Goal: Browse casually

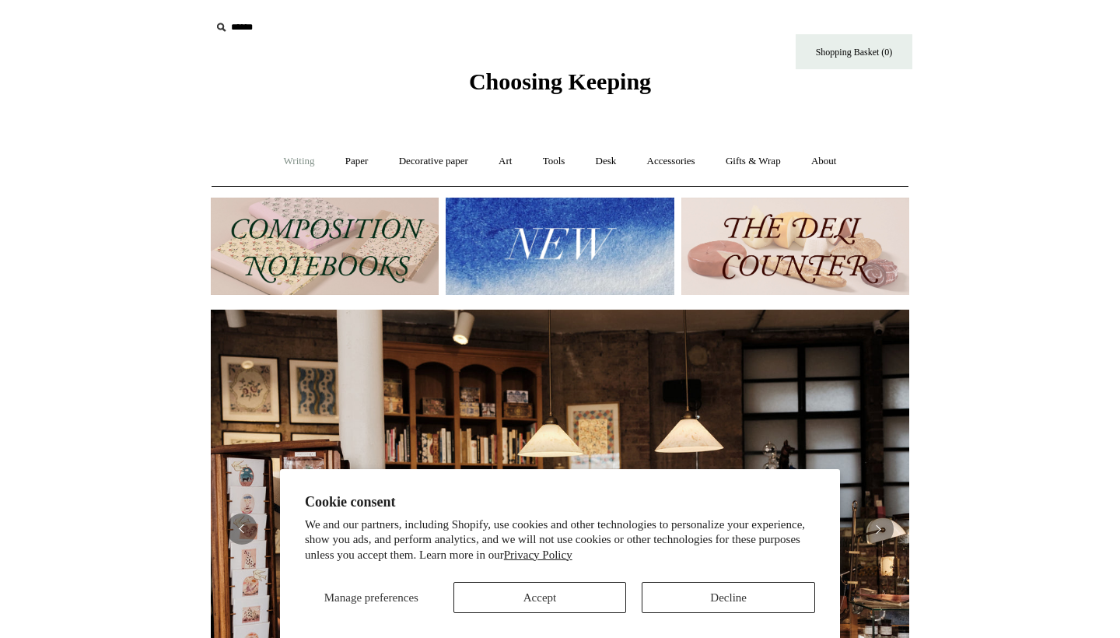
click at [294, 157] on link "Writing +" at bounding box center [299, 161] width 59 height 41
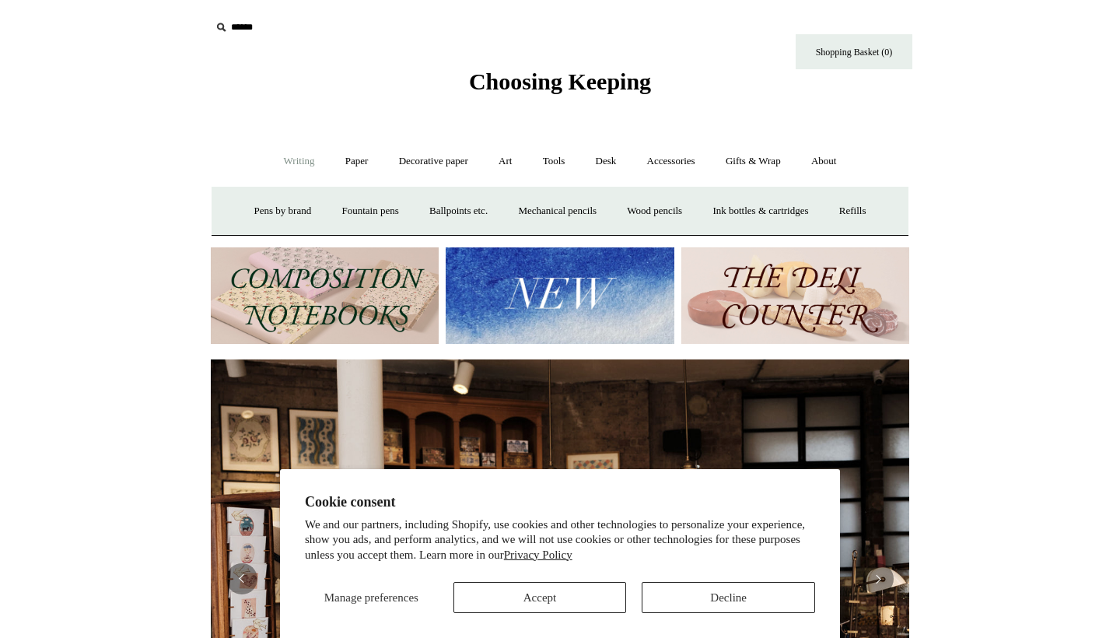
click at [525, 597] on button "Accept" at bounding box center [540, 597] width 173 height 31
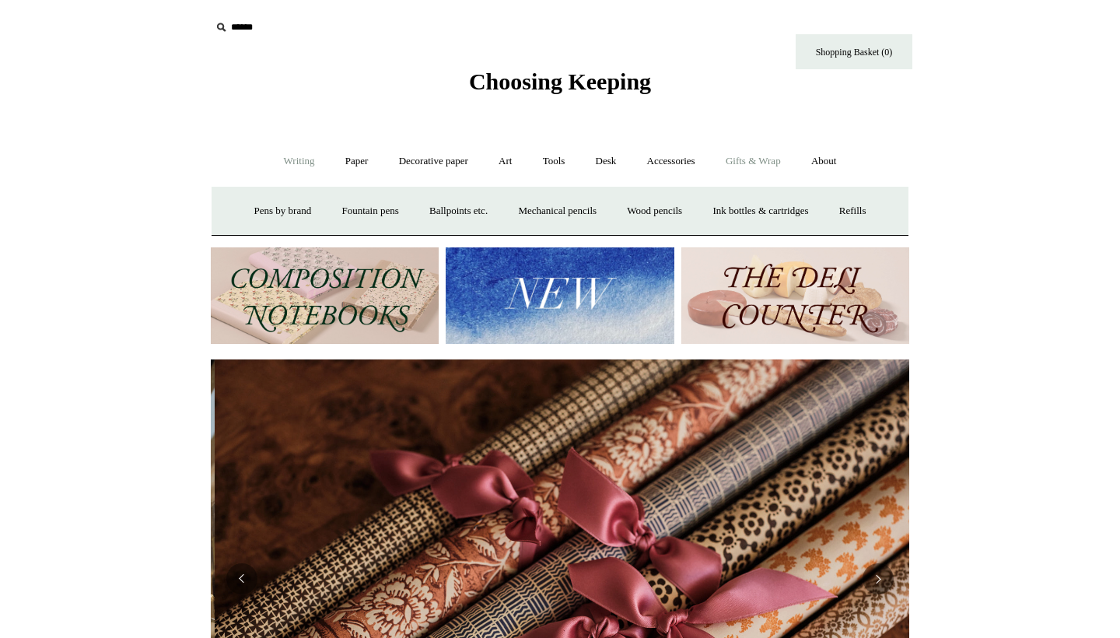
click at [747, 160] on link "Gifts & Wrap +" at bounding box center [753, 161] width 83 height 41
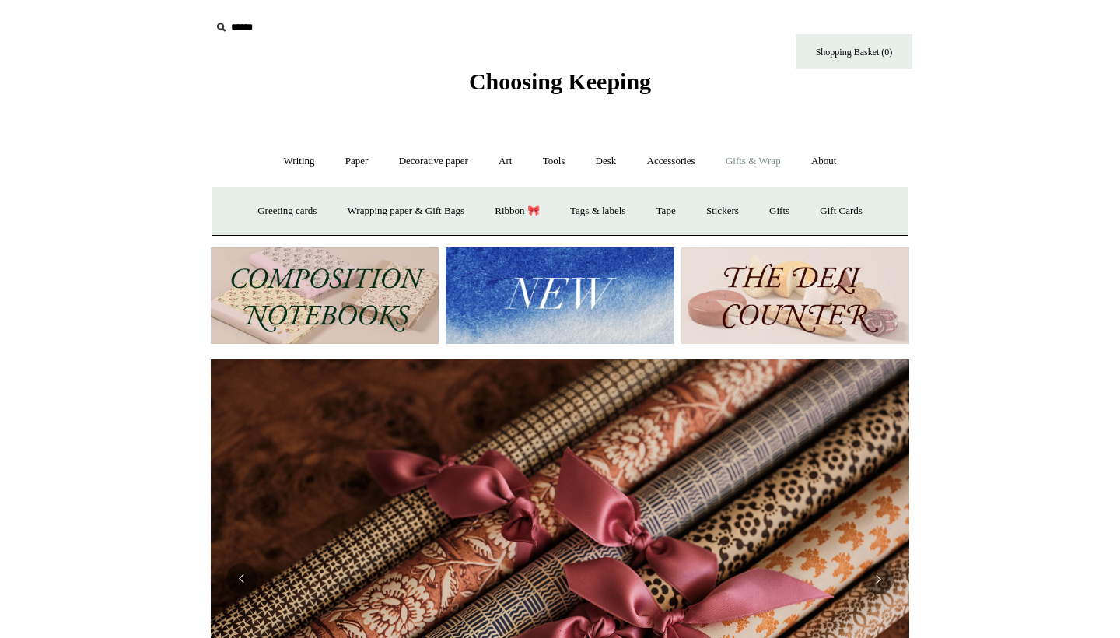
click at [765, 158] on link "Gifts & Wrap -" at bounding box center [753, 161] width 83 height 41
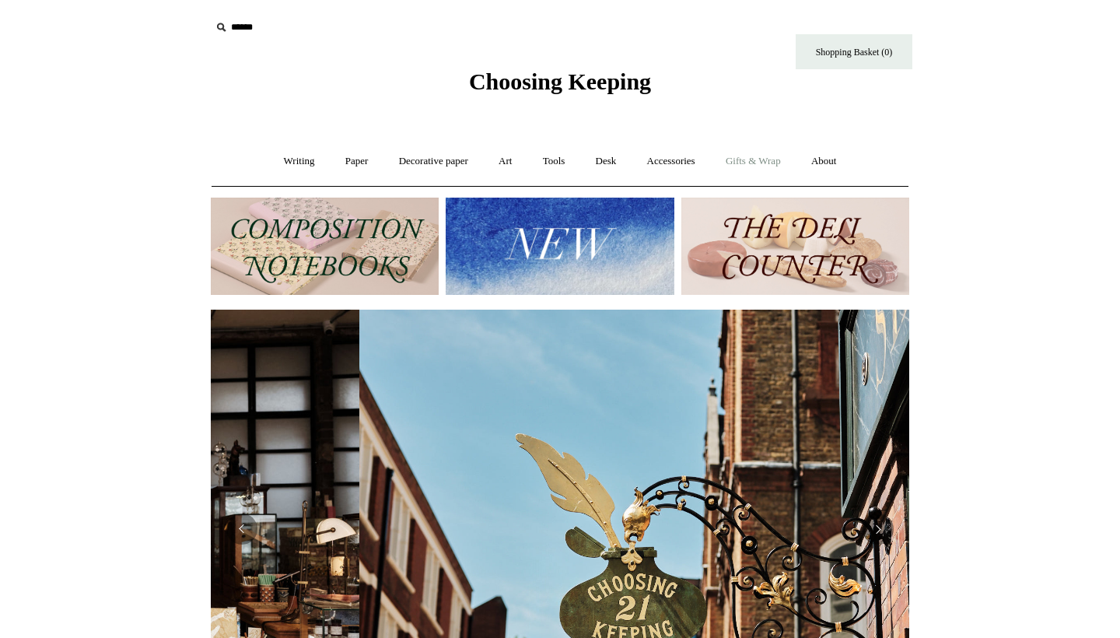
click at [765, 158] on link "Gifts & Wrap +" at bounding box center [753, 161] width 83 height 41
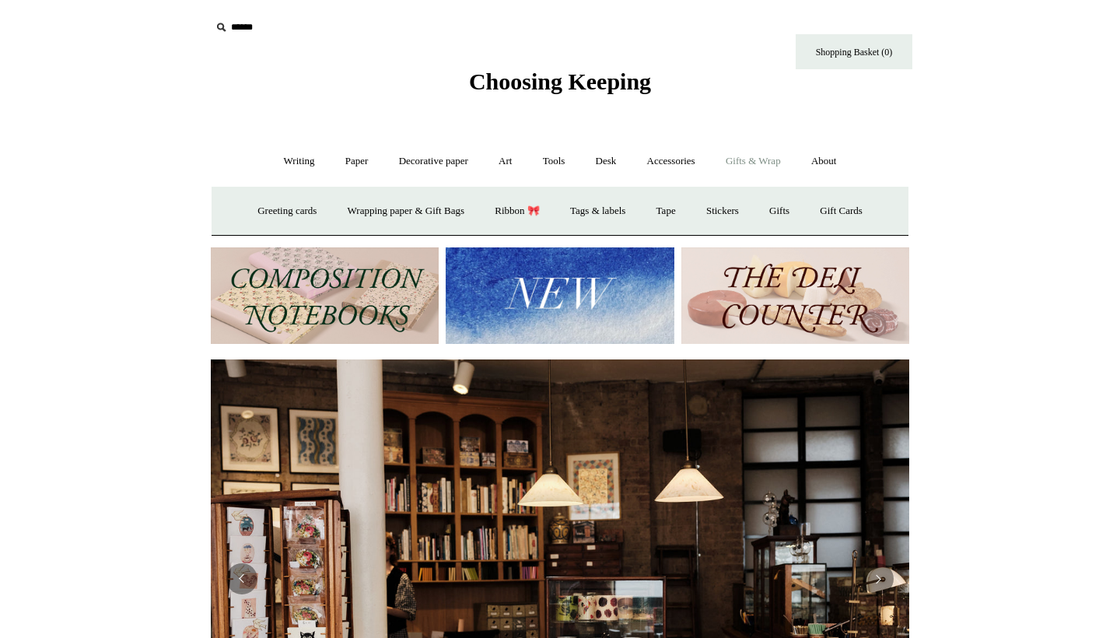
click at [744, 298] on img at bounding box center [795, 295] width 228 height 97
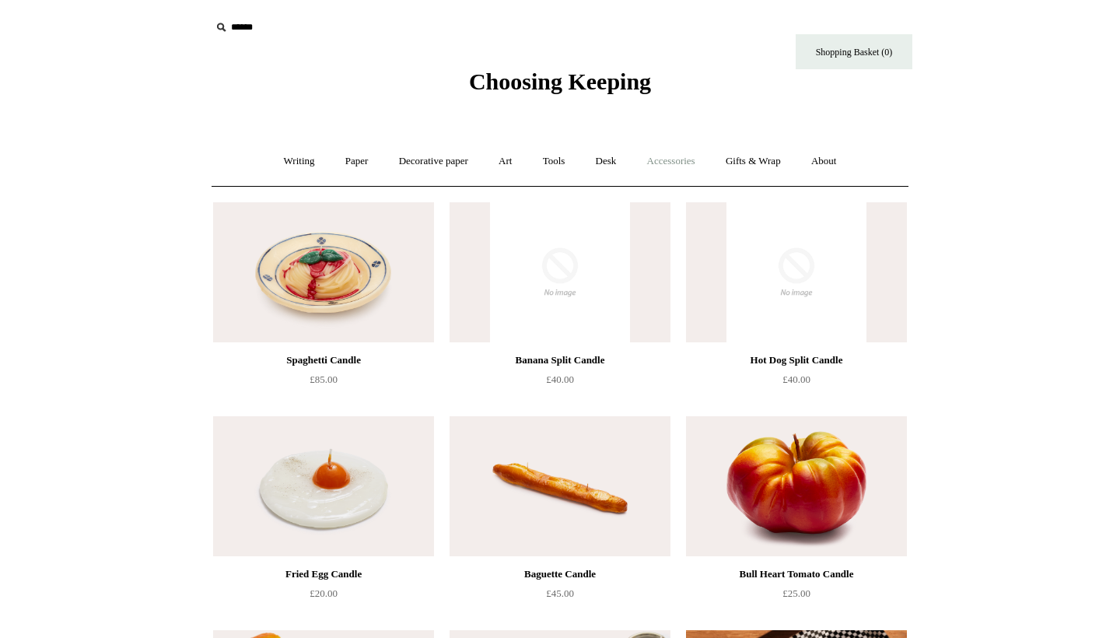
click at [685, 163] on link "Accessories +" at bounding box center [671, 161] width 76 height 41
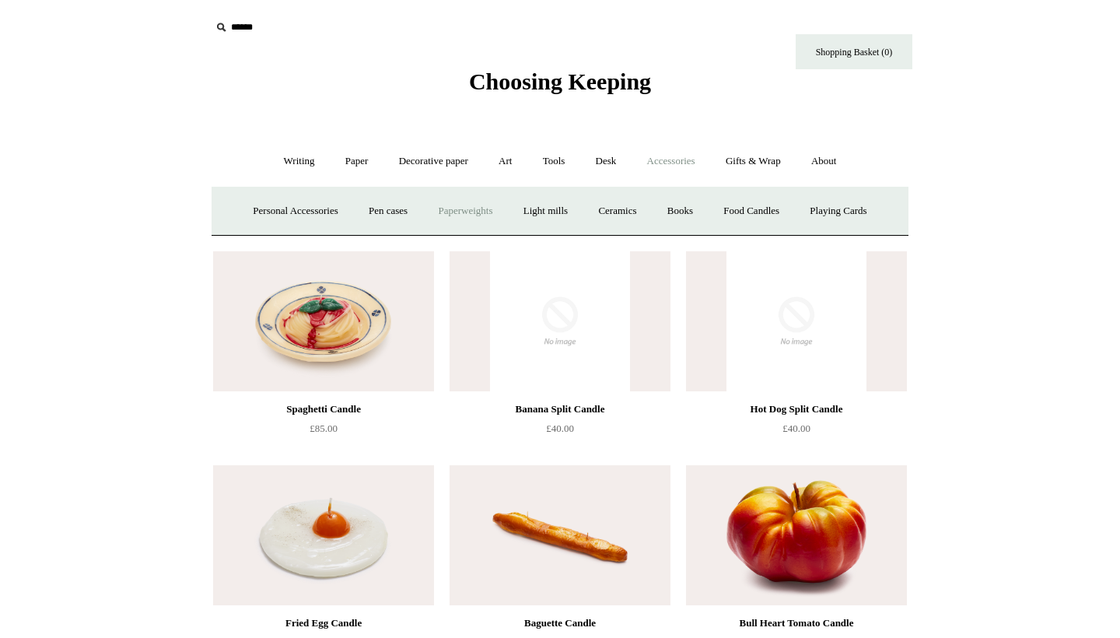
click at [455, 206] on link "Paperweights +" at bounding box center [465, 211] width 82 height 41
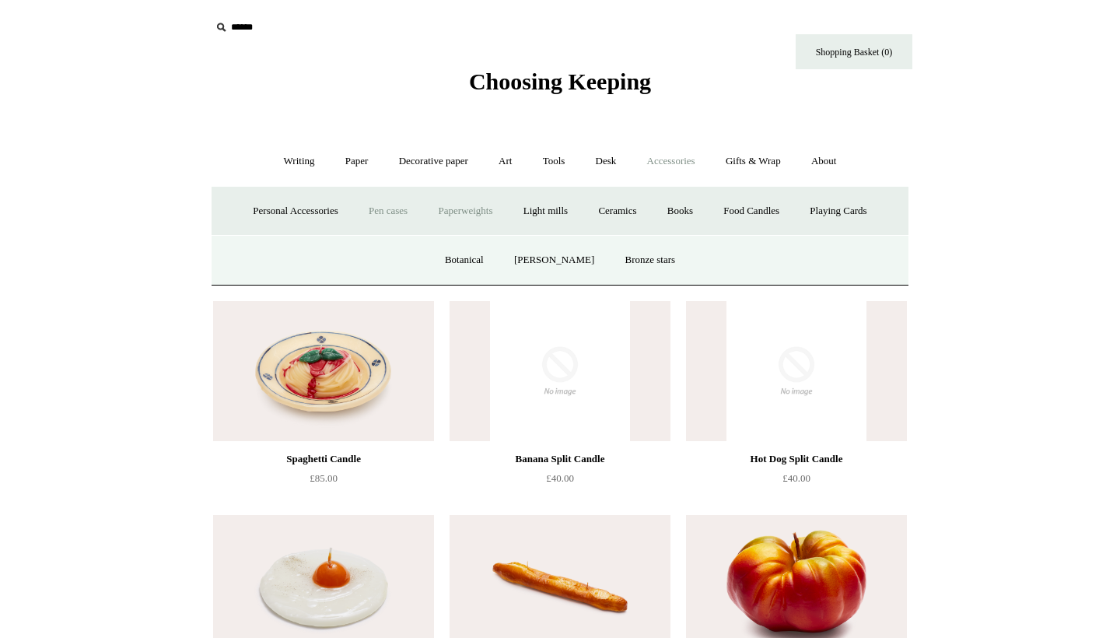
click at [386, 205] on link "Pen cases" at bounding box center [388, 211] width 67 height 41
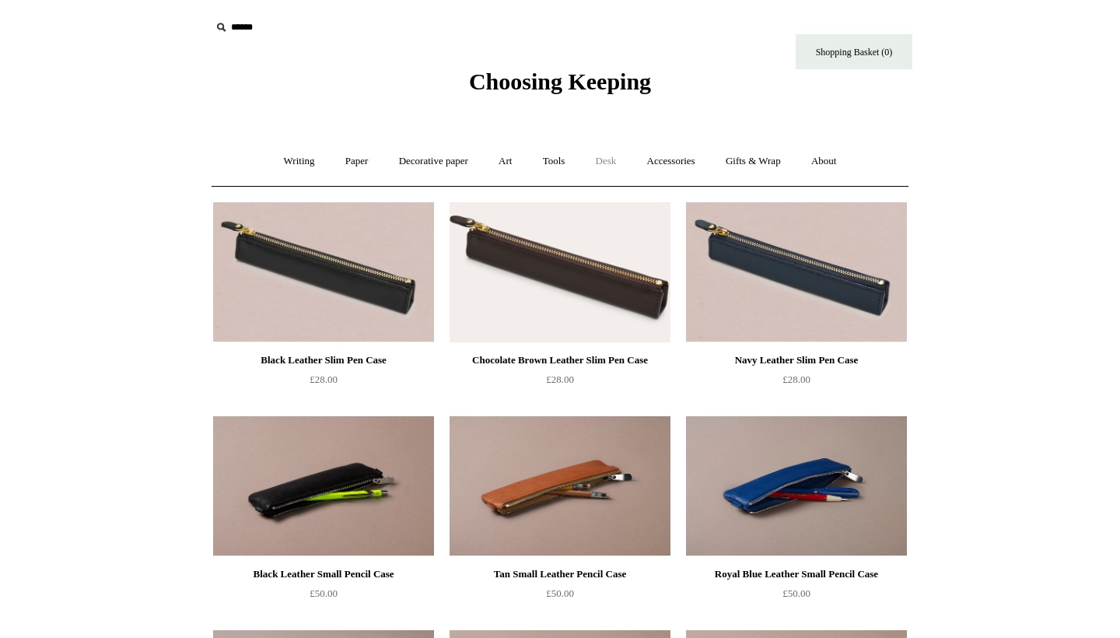
click at [615, 158] on link "Desk +" at bounding box center [606, 161] width 49 height 41
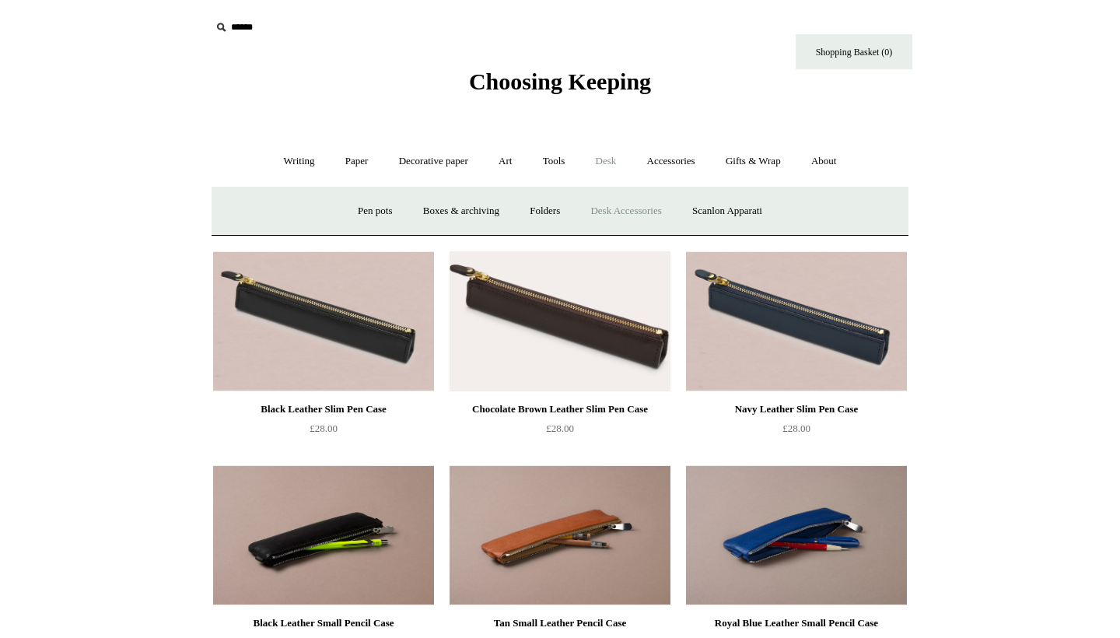
click at [627, 206] on link "Desk Accessories" at bounding box center [625, 211] width 99 height 41
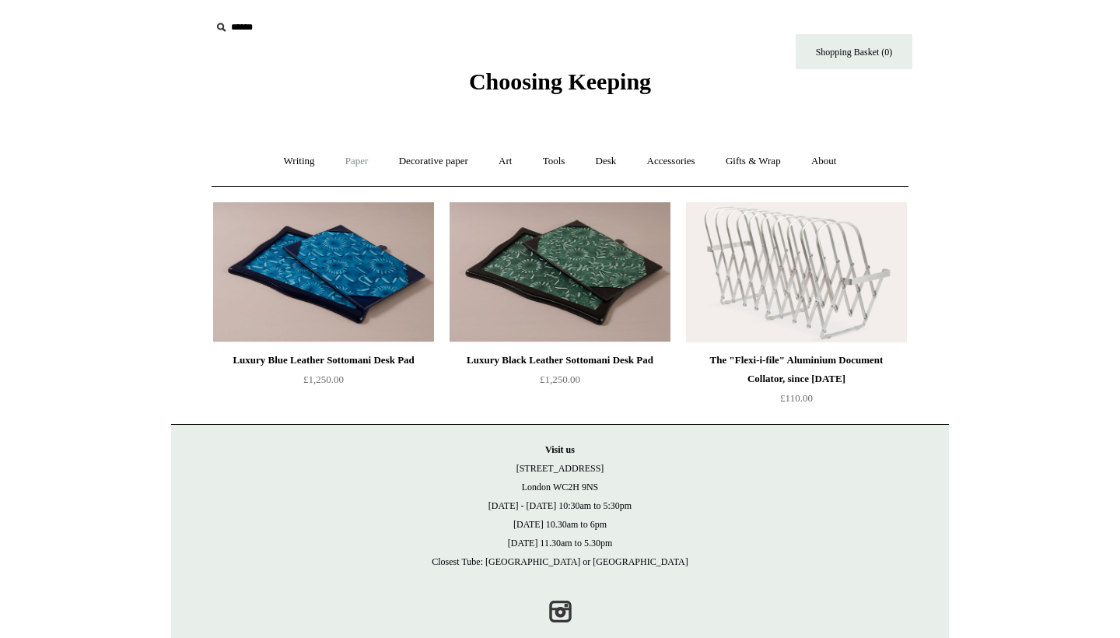
click at [338, 163] on link "Paper +" at bounding box center [356, 161] width 51 height 41
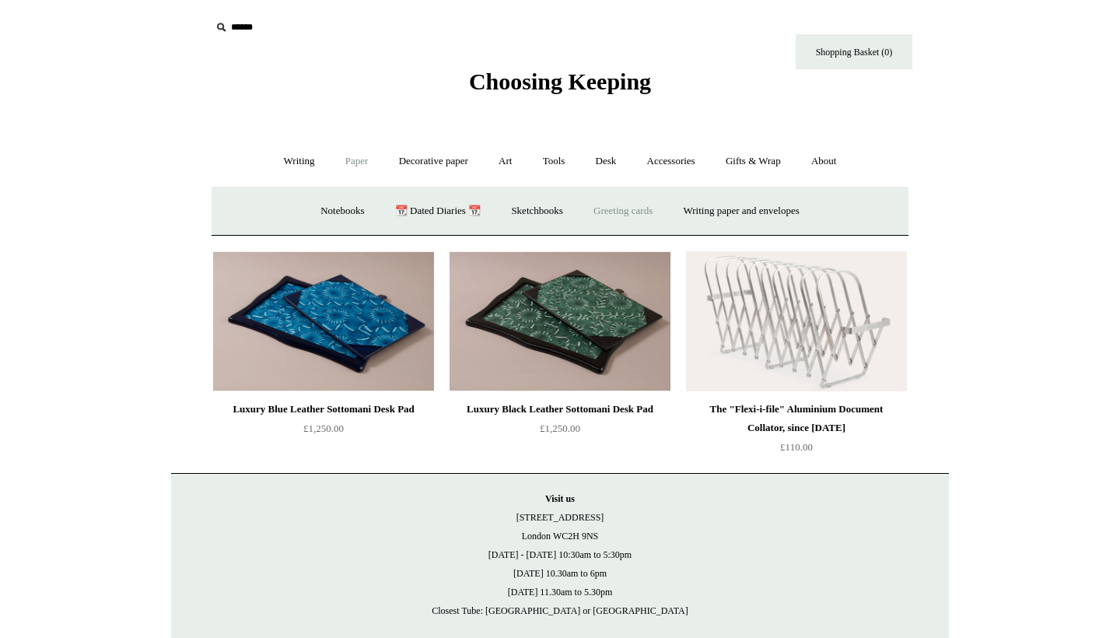
click at [610, 210] on link "Greeting cards +" at bounding box center [623, 211] width 87 height 41
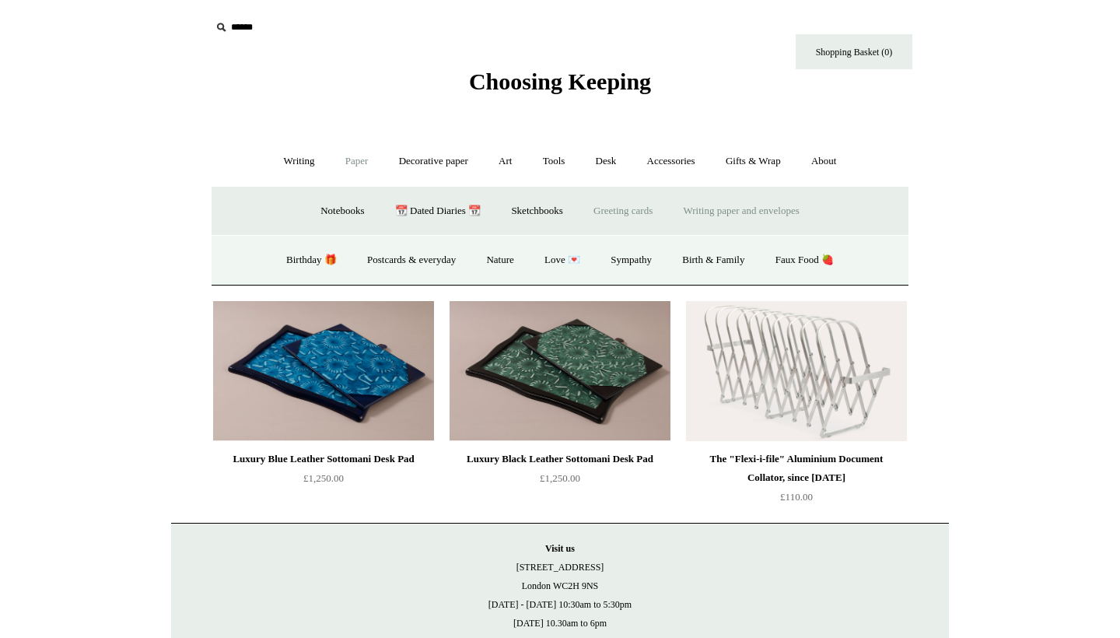
click at [736, 209] on link "Writing paper and envelopes +" at bounding box center [742, 211] width 144 height 41
click at [467, 258] on link "Writing paper" at bounding box center [462, 260] width 84 height 41
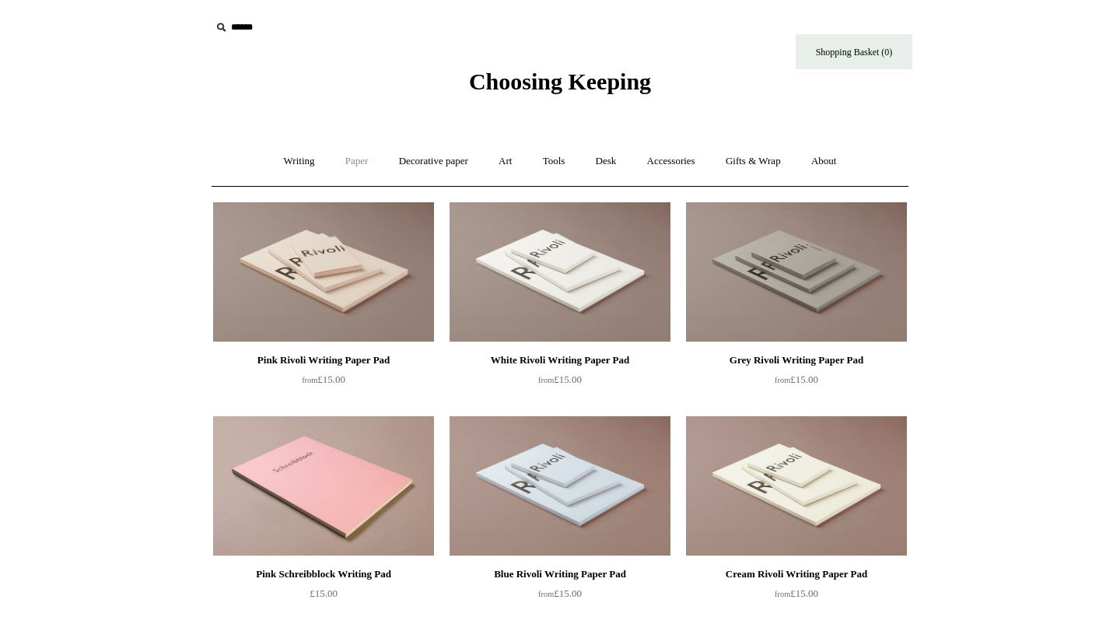
click at [348, 159] on link "Paper +" at bounding box center [356, 161] width 51 height 41
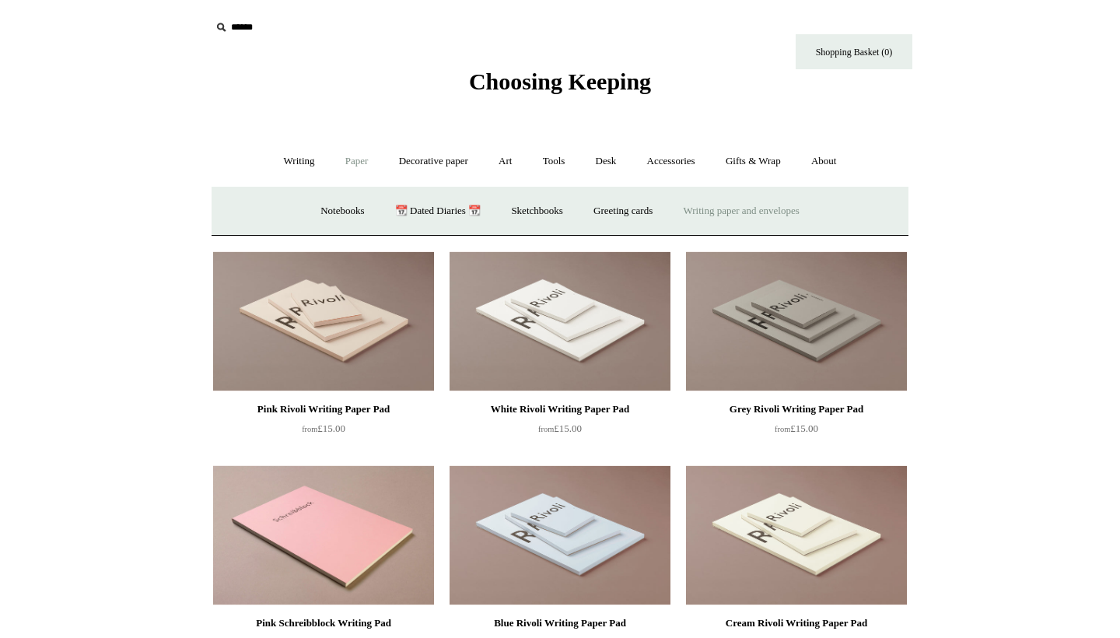
click at [735, 212] on link "Writing paper and envelopes +" at bounding box center [742, 211] width 144 height 41
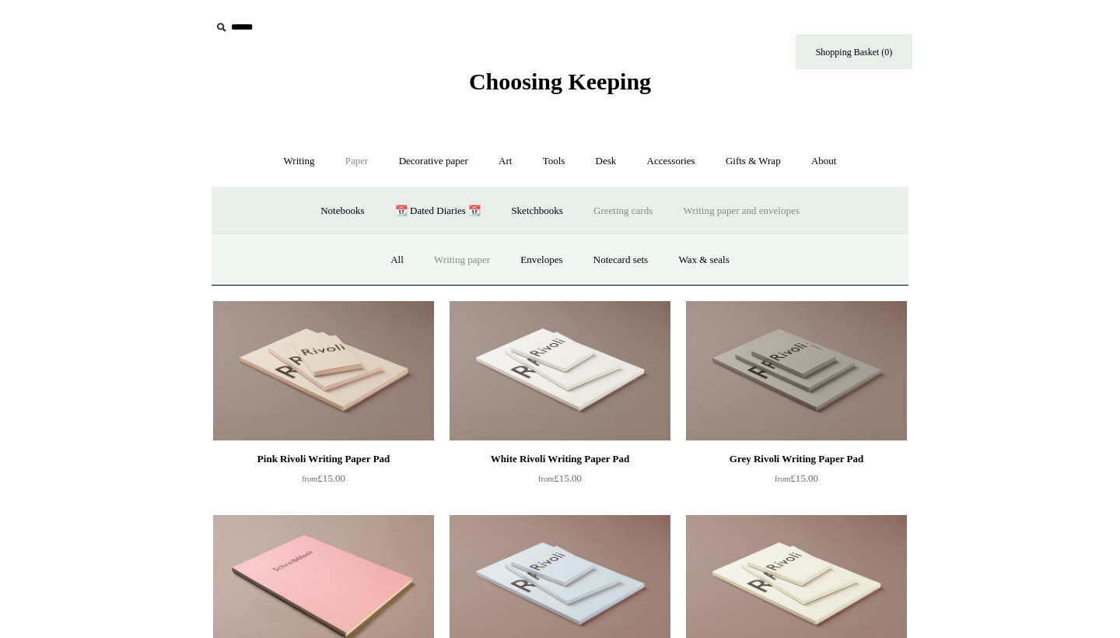
click at [632, 203] on link "Greeting cards +" at bounding box center [623, 211] width 87 height 41
click at [289, 257] on link "Birthday 🎁" at bounding box center [311, 260] width 79 height 41
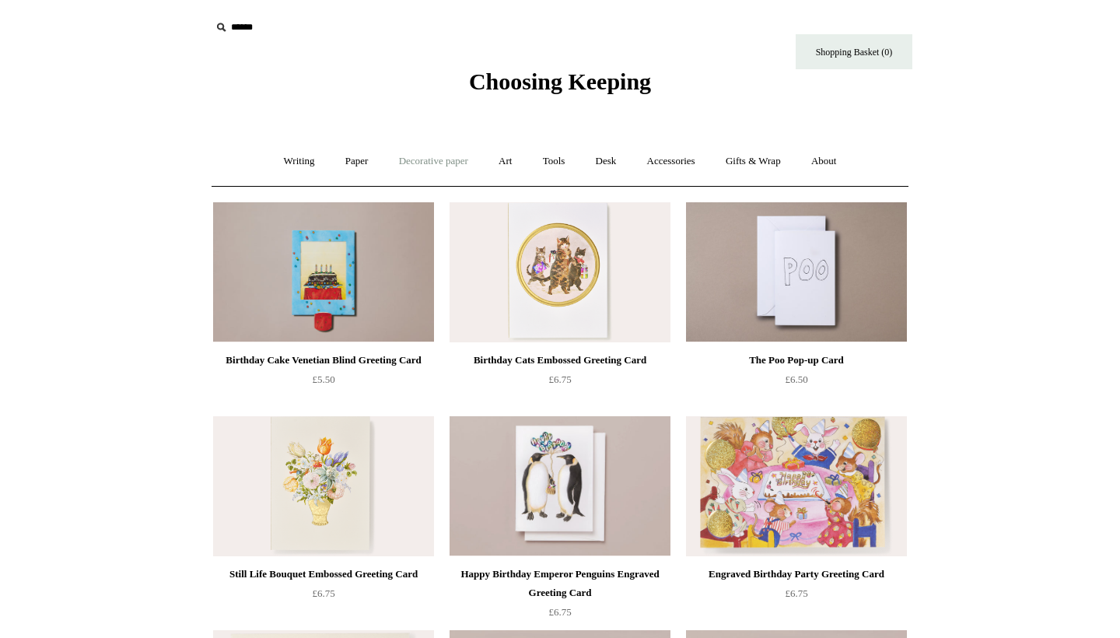
click at [411, 157] on link "Decorative paper +" at bounding box center [433, 161] width 97 height 41
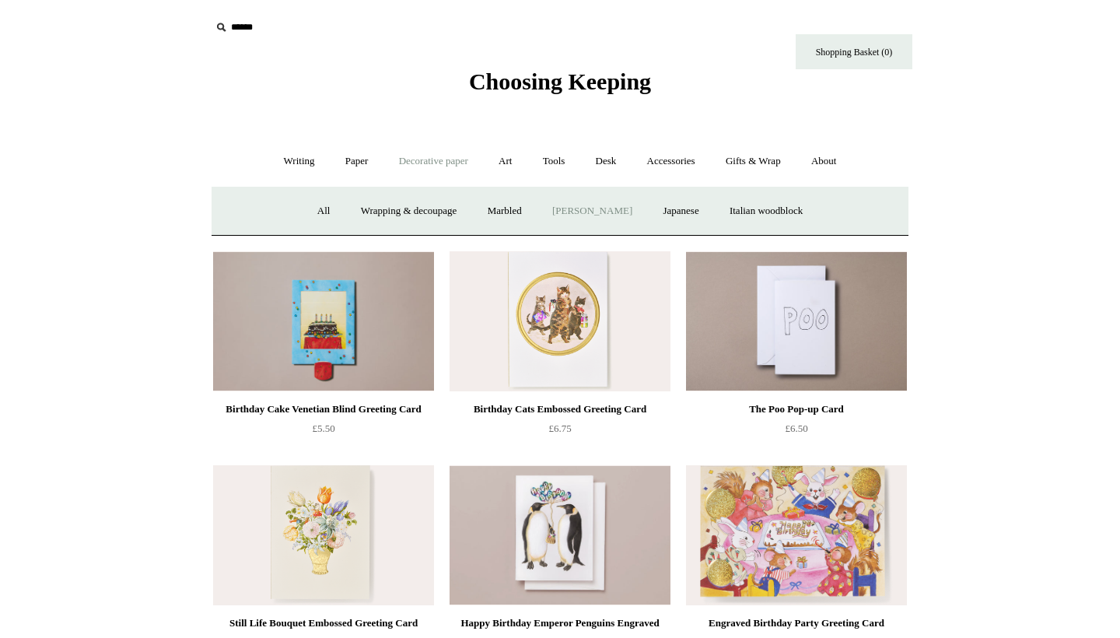
click at [579, 209] on link "[PERSON_NAME]" at bounding box center [592, 211] width 108 height 41
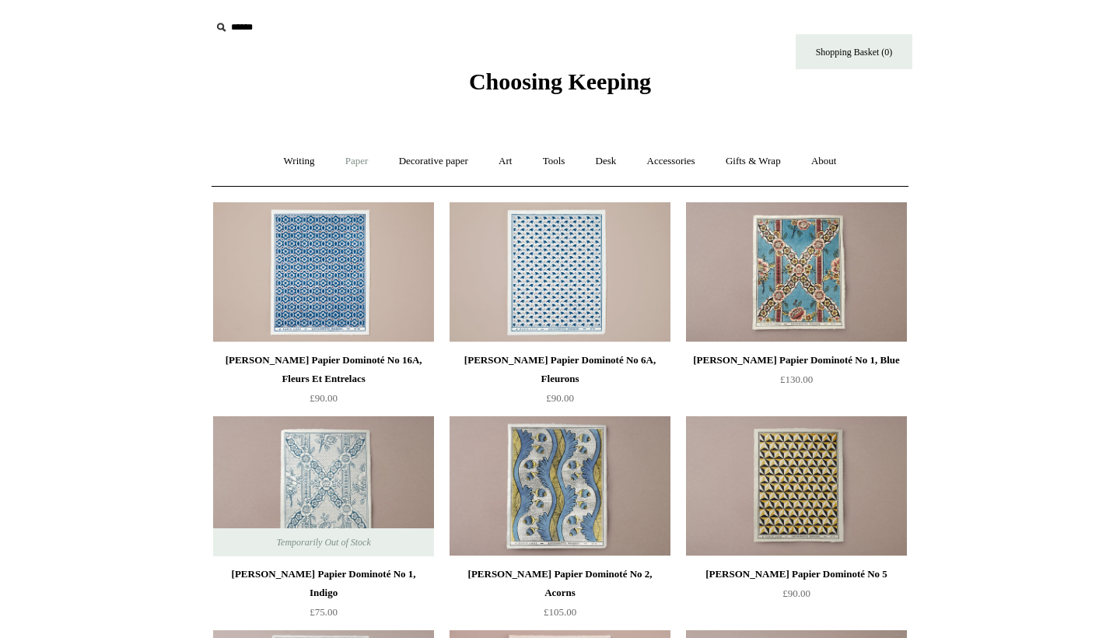
click at [345, 158] on link "Paper +" at bounding box center [356, 161] width 51 height 41
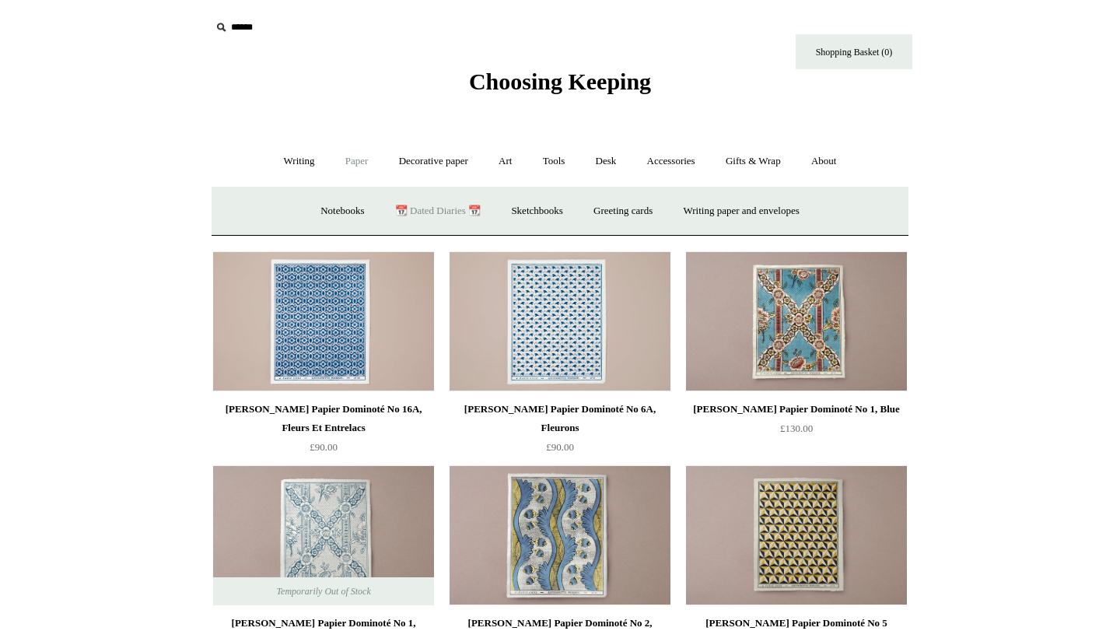
click at [429, 214] on link "📆 Dated Diaries 📆" at bounding box center [438, 211] width 114 height 41
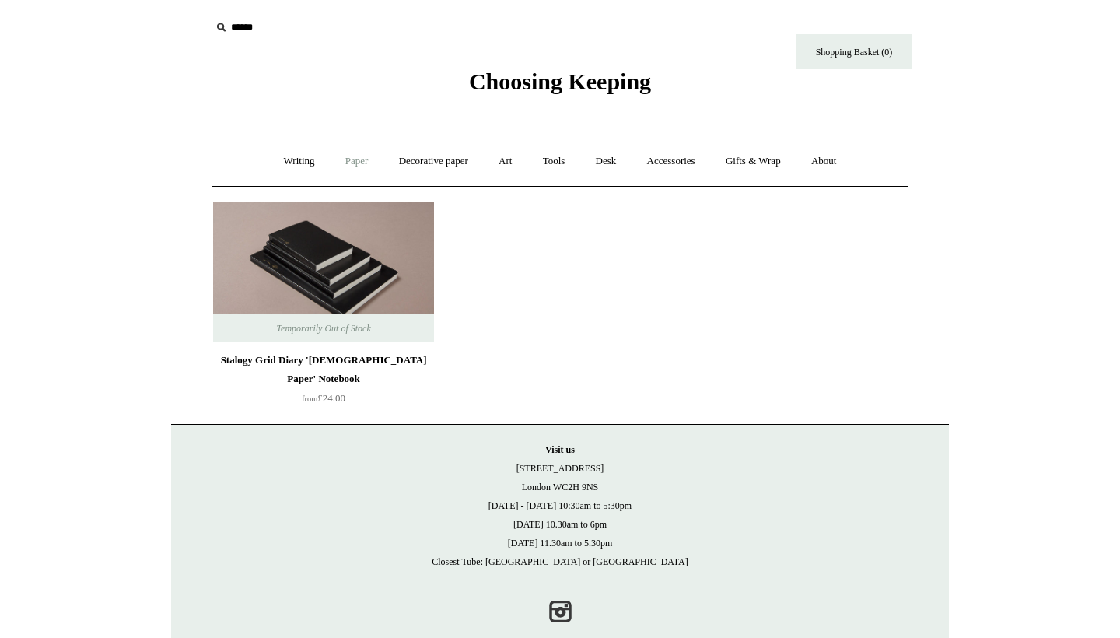
click at [356, 158] on link "Paper +" at bounding box center [356, 161] width 51 height 41
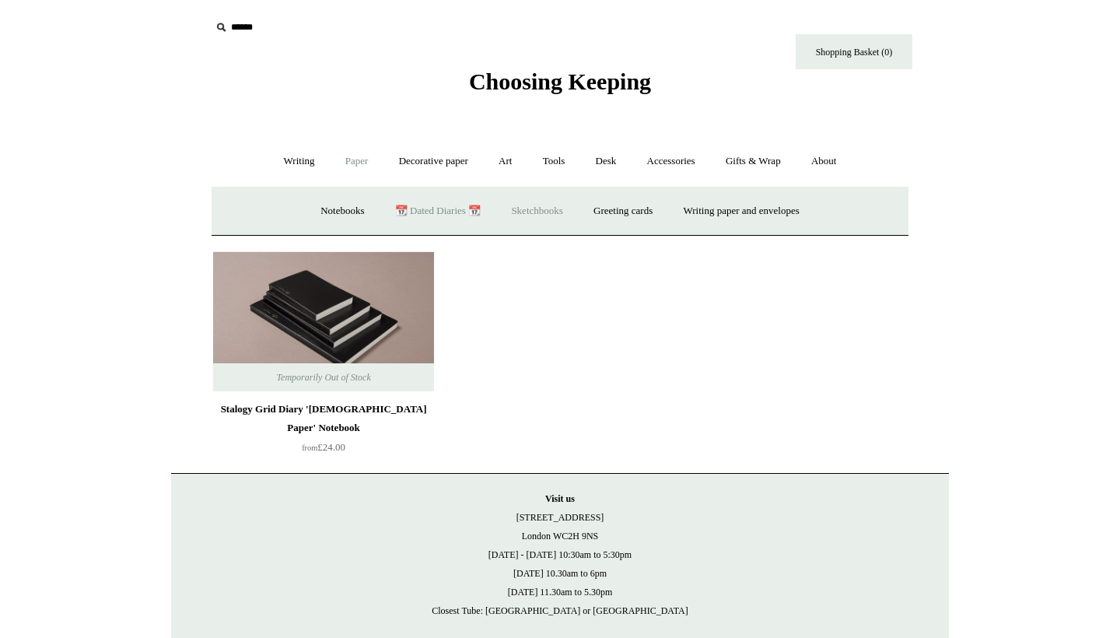
click at [543, 207] on link "Sketchbooks +" at bounding box center [536, 211] width 79 height 41
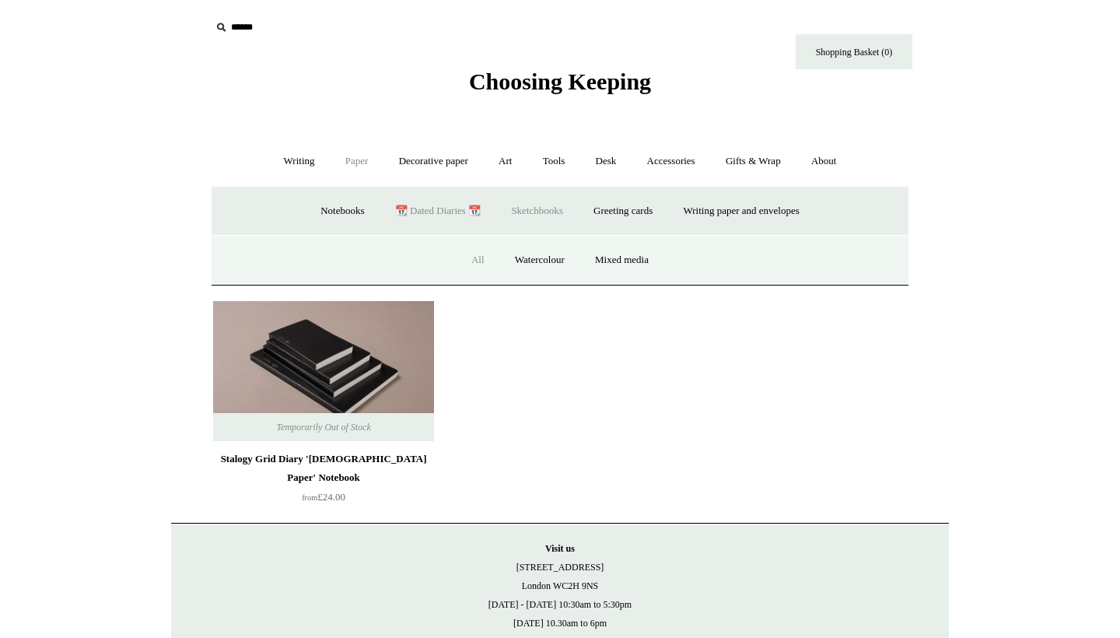
click at [470, 264] on link "All" at bounding box center [477, 260] width 41 height 41
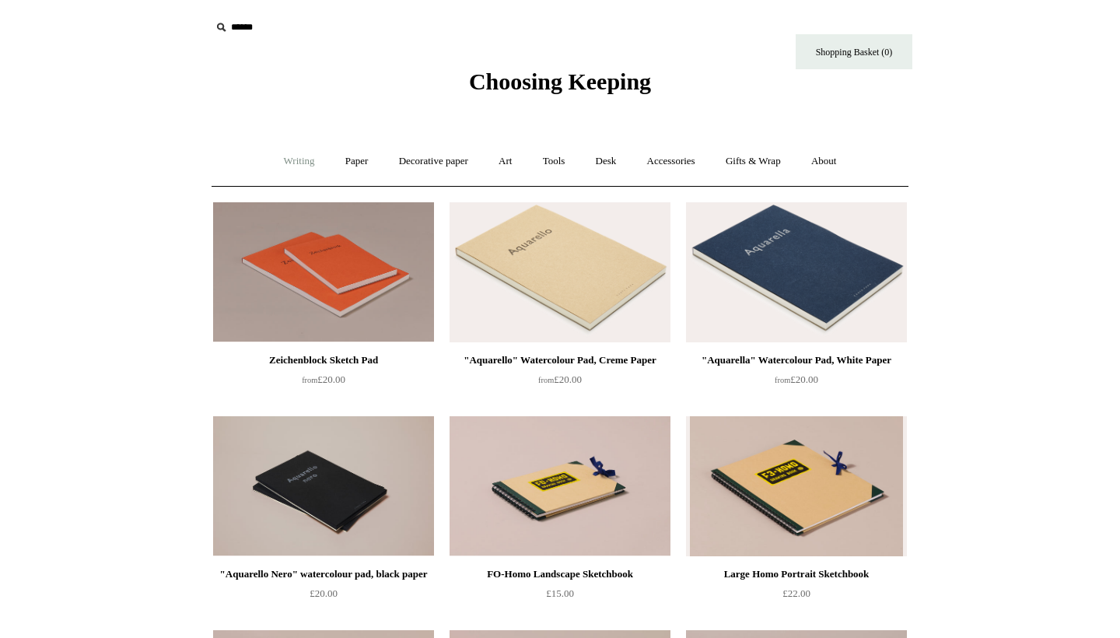
click at [294, 166] on link "Writing +" at bounding box center [299, 161] width 59 height 41
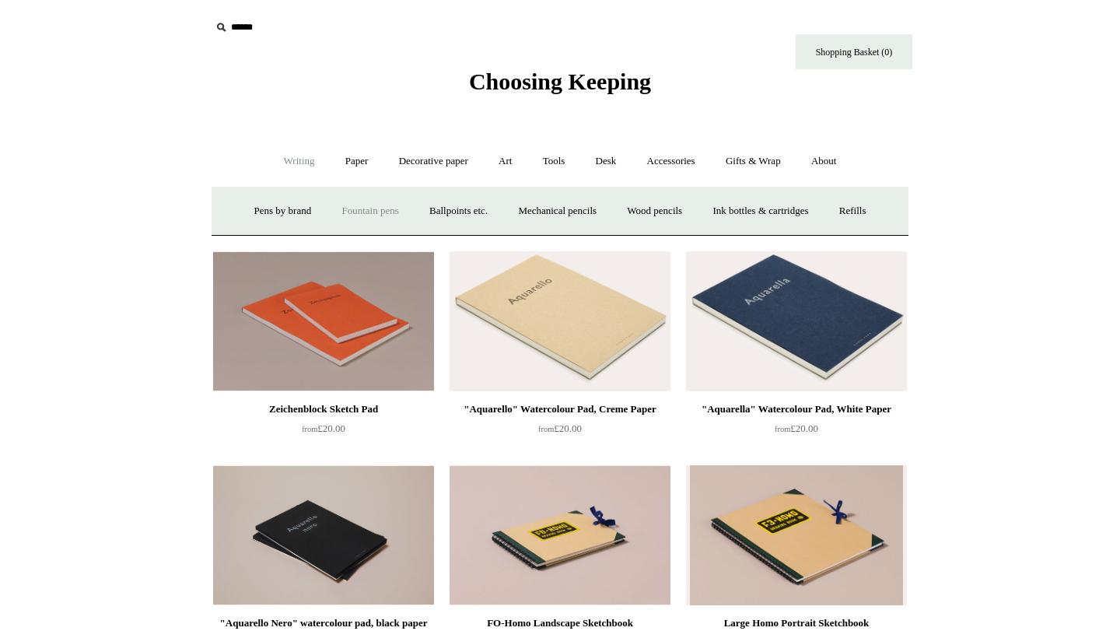
click at [350, 205] on link "Fountain pens +" at bounding box center [369, 211] width 85 height 41
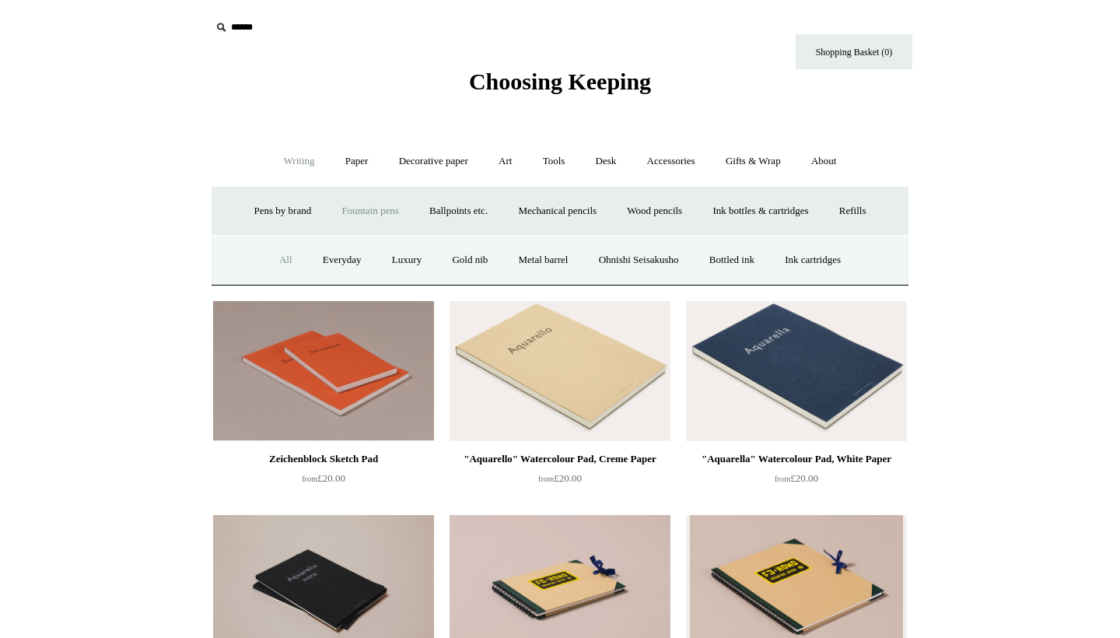
click at [265, 259] on link "All" at bounding box center [285, 260] width 41 height 41
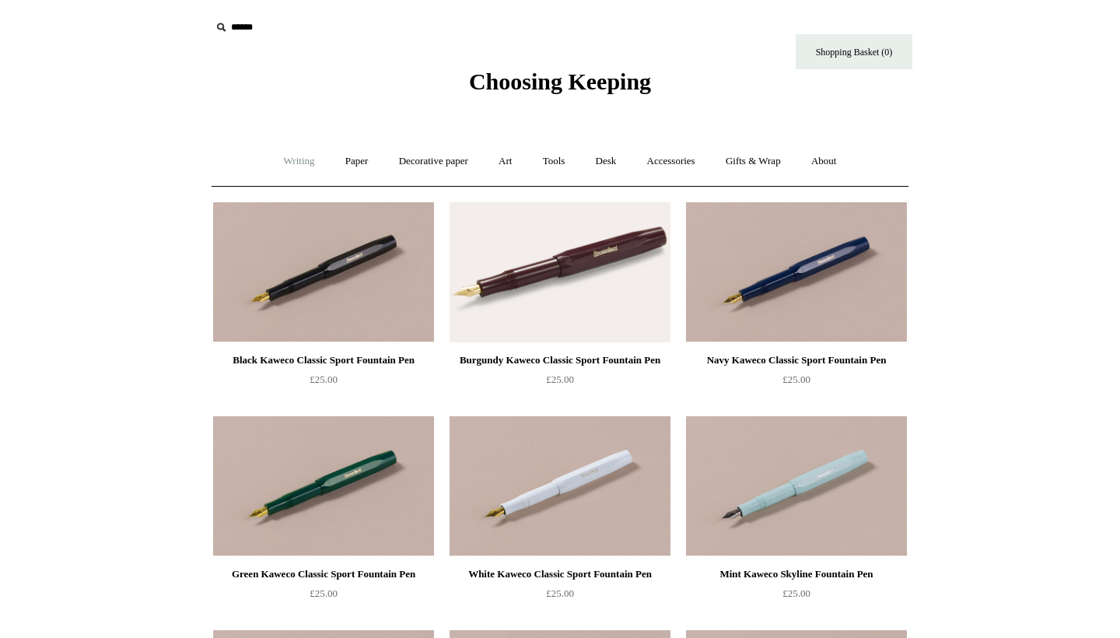
click at [288, 157] on link "Writing +" at bounding box center [299, 161] width 59 height 41
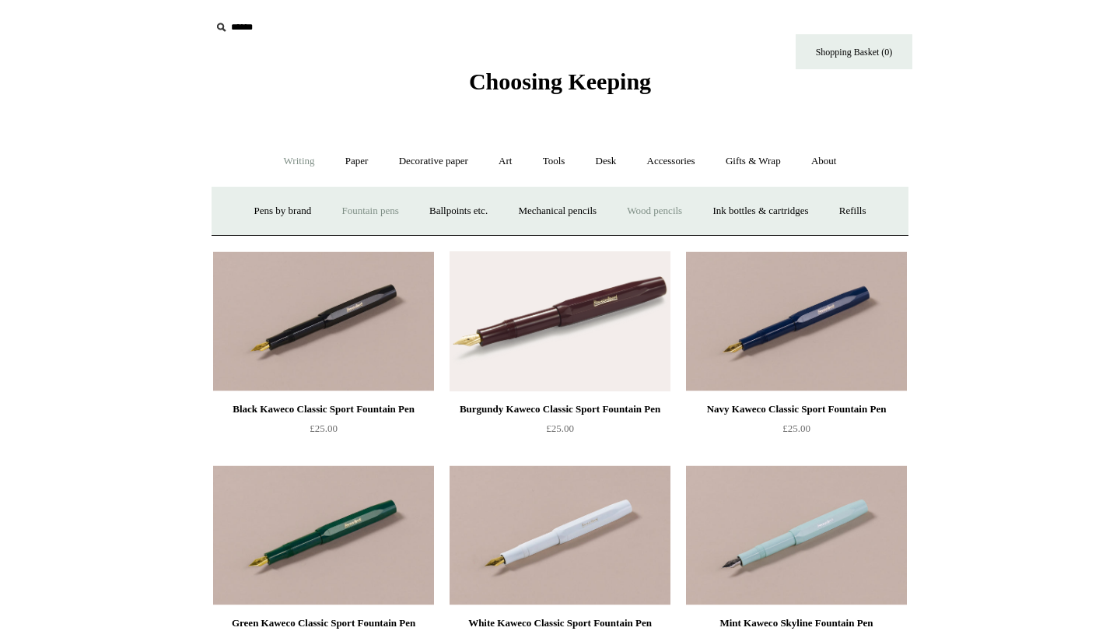
click at [660, 207] on link "Wood pencils +" at bounding box center [654, 211] width 83 height 41
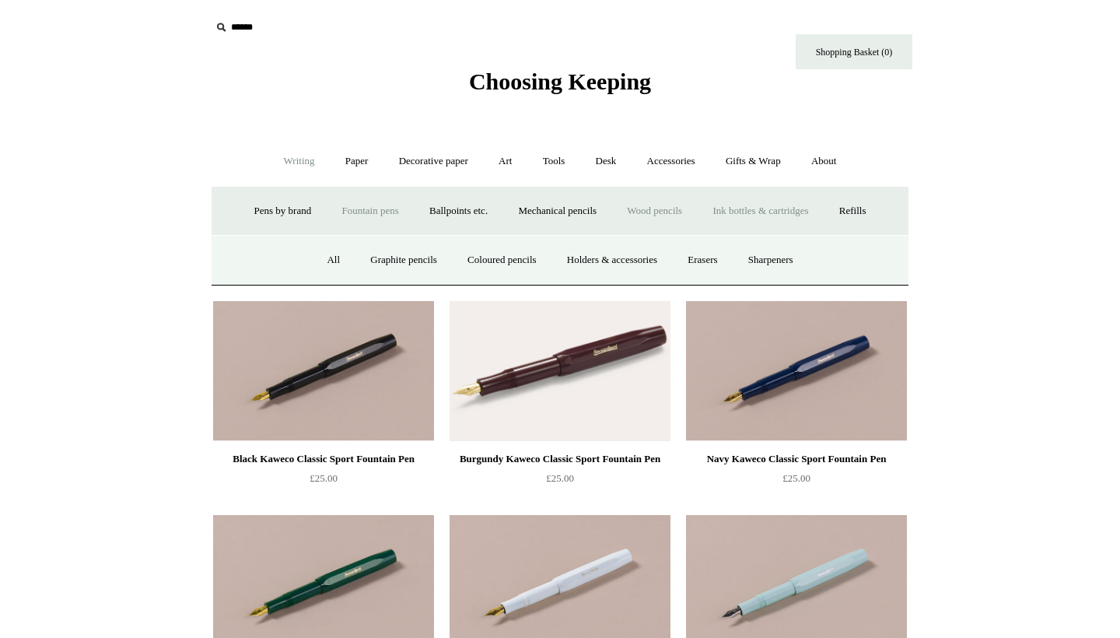
click at [767, 210] on link "Ink bottles & cartridges +" at bounding box center [761, 211] width 124 height 41
click at [380, 261] on link "Universal" at bounding box center [391, 260] width 68 height 41
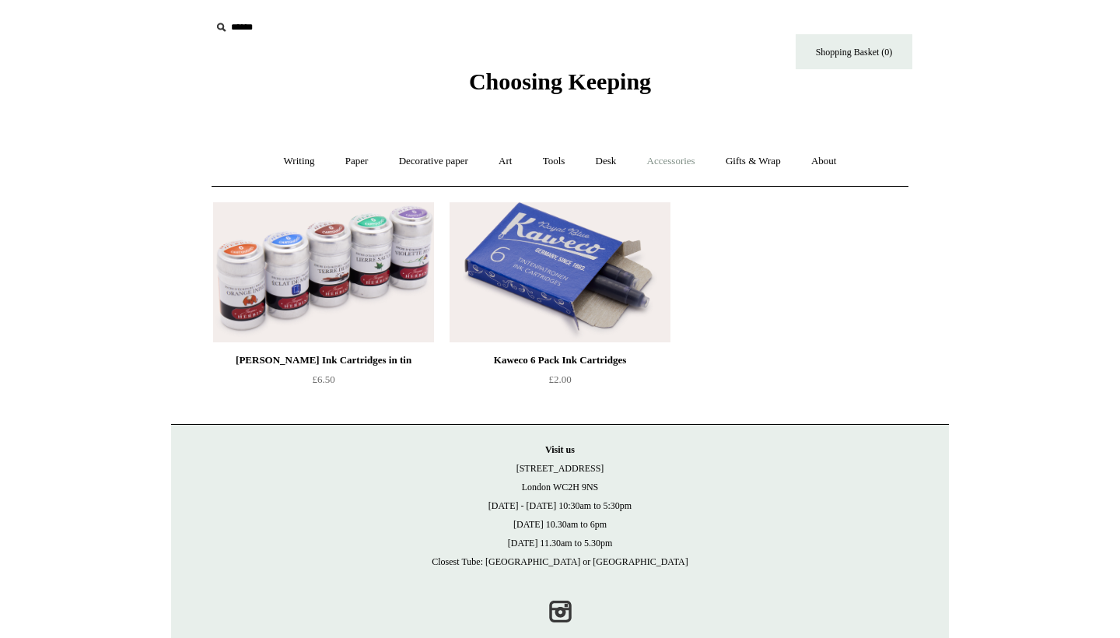
click at [681, 162] on link "Accessories +" at bounding box center [671, 161] width 76 height 41
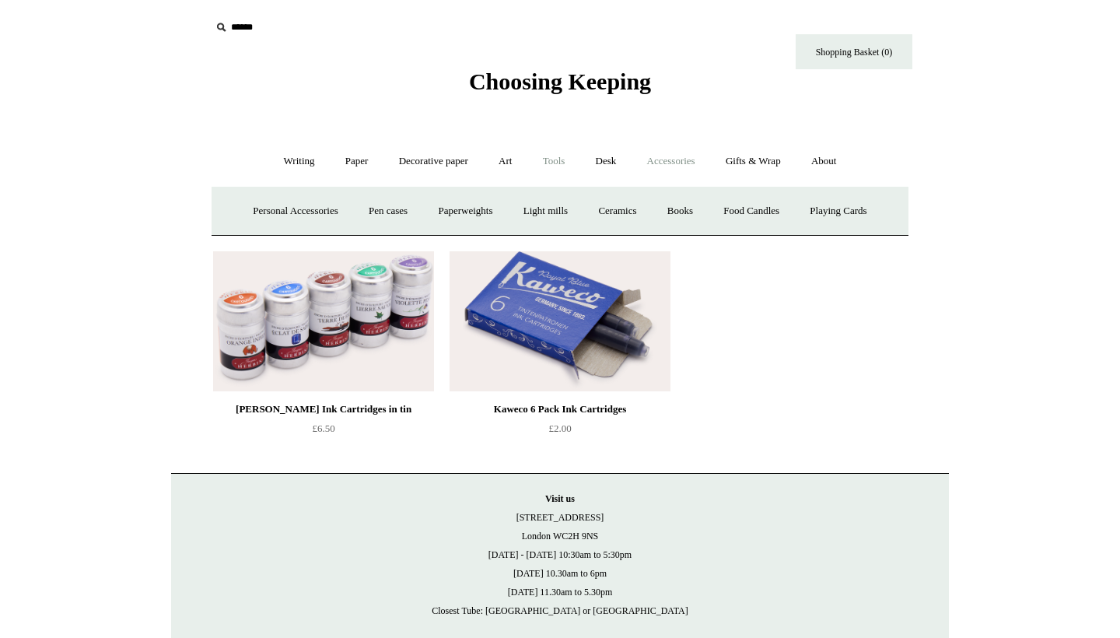
click at [534, 160] on link "Tools +" at bounding box center [554, 161] width 51 height 41
click at [475, 209] on link "Scissors" at bounding box center [470, 211] width 61 height 41
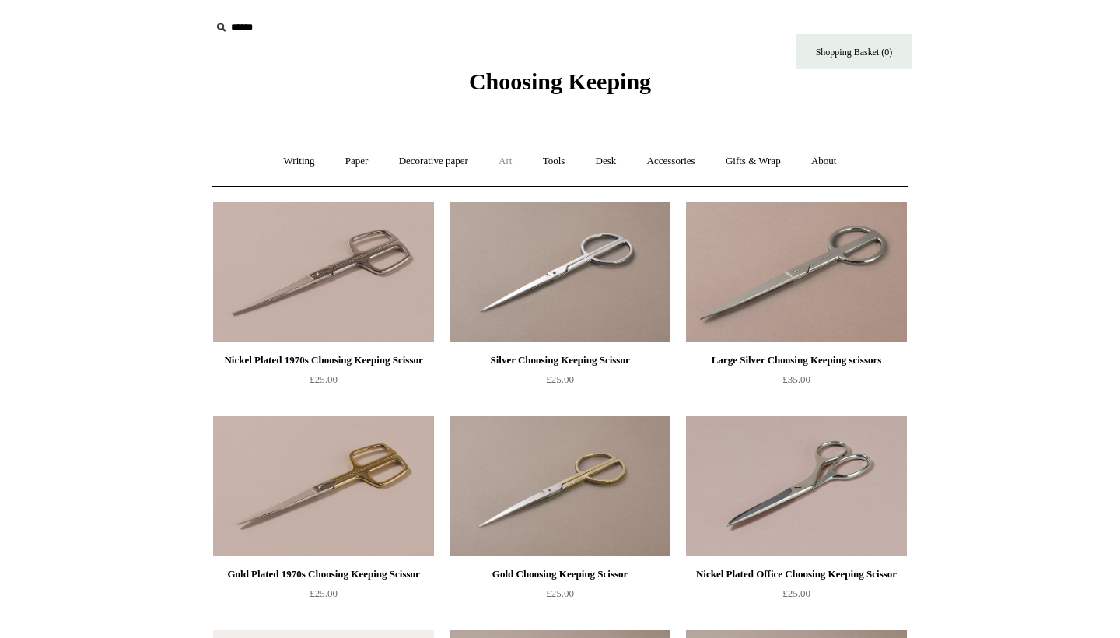
click at [506, 156] on link "Art +" at bounding box center [505, 161] width 41 height 41
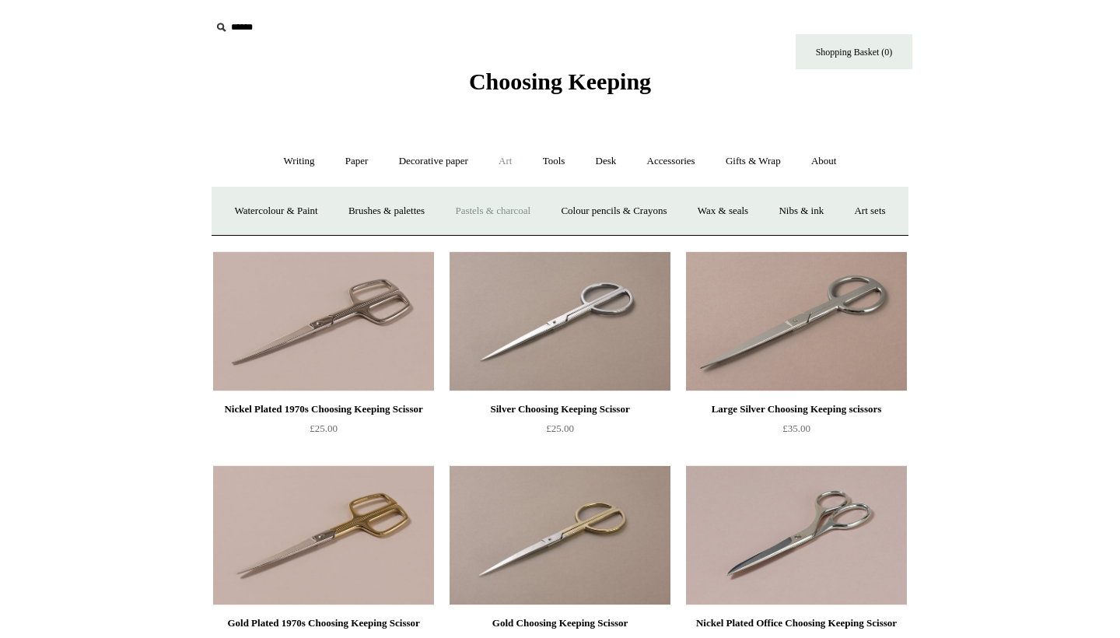
click at [510, 210] on link "Pastels & charcoal" at bounding box center [492, 211] width 103 height 41
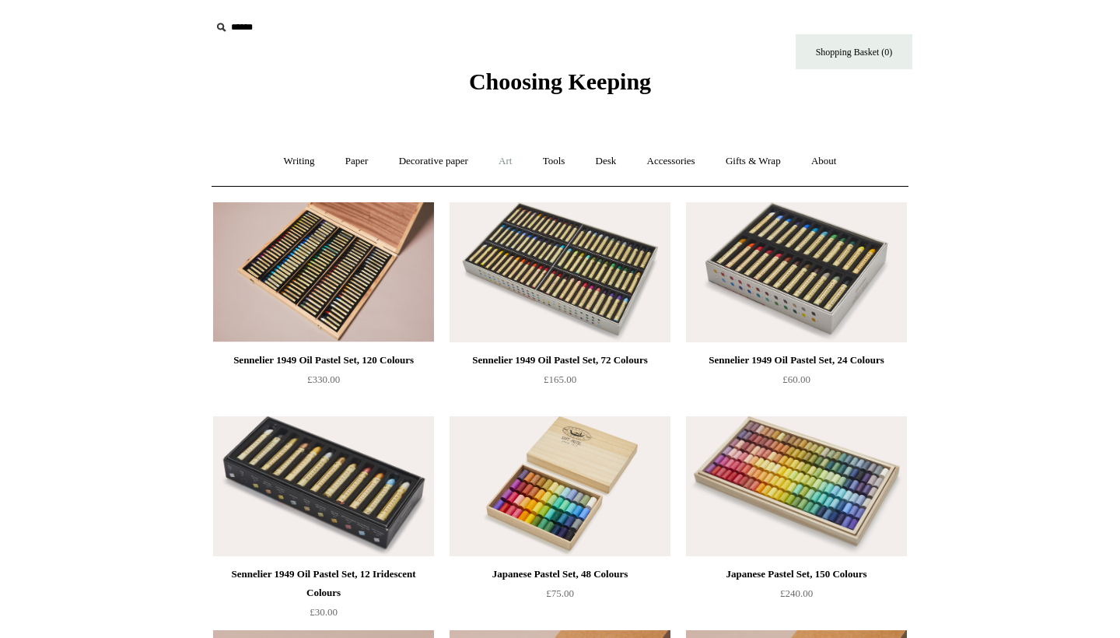
click at [507, 163] on link "Art +" at bounding box center [505, 161] width 41 height 41
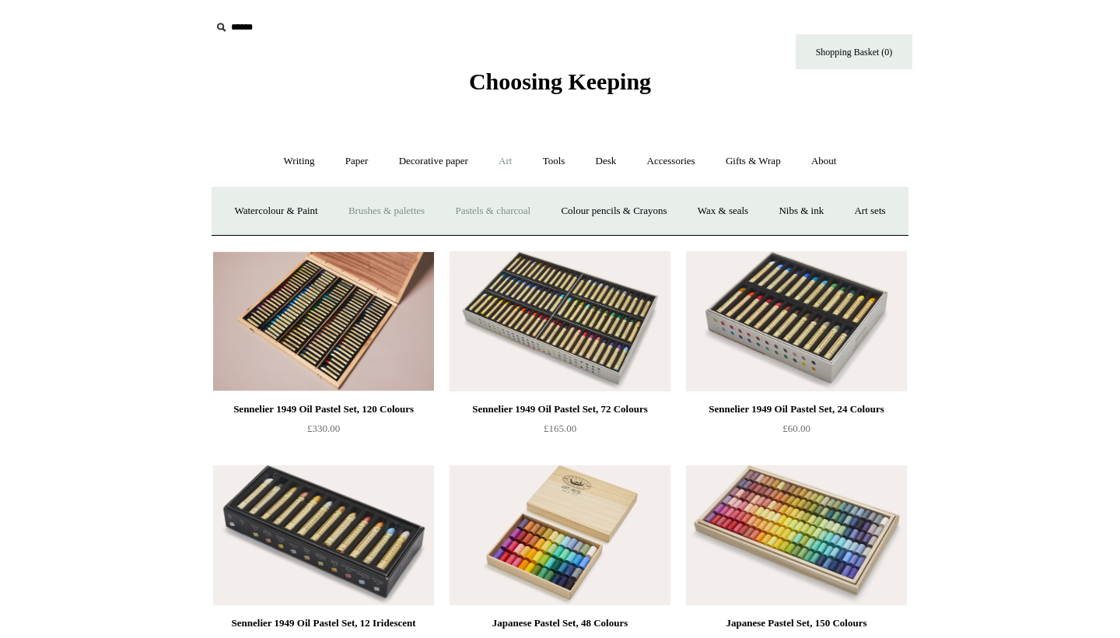
click at [429, 217] on link "Brushes & palettes" at bounding box center [386, 211] width 104 height 41
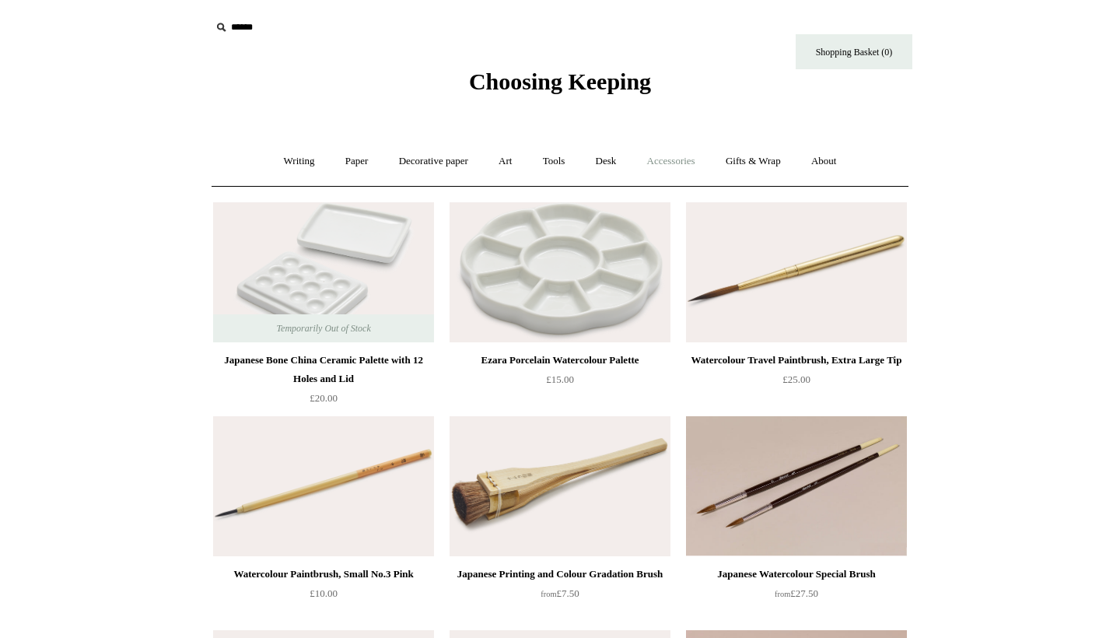
click at [676, 159] on link "Accessories +" at bounding box center [671, 161] width 76 height 41
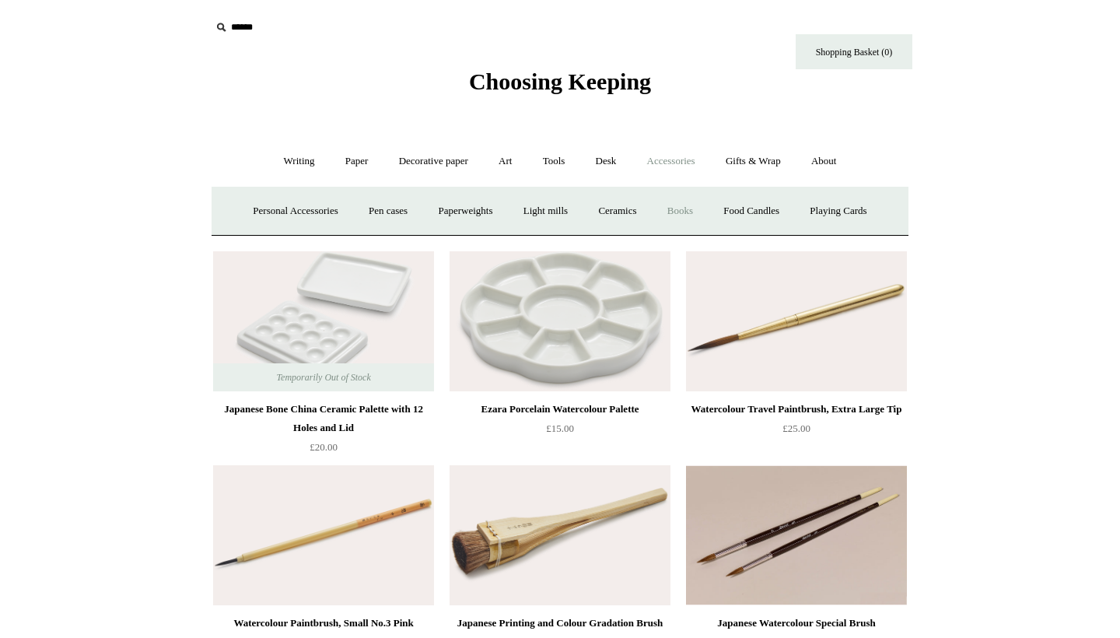
click at [689, 202] on link "Books" at bounding box center [680, 211] width 54 height 41
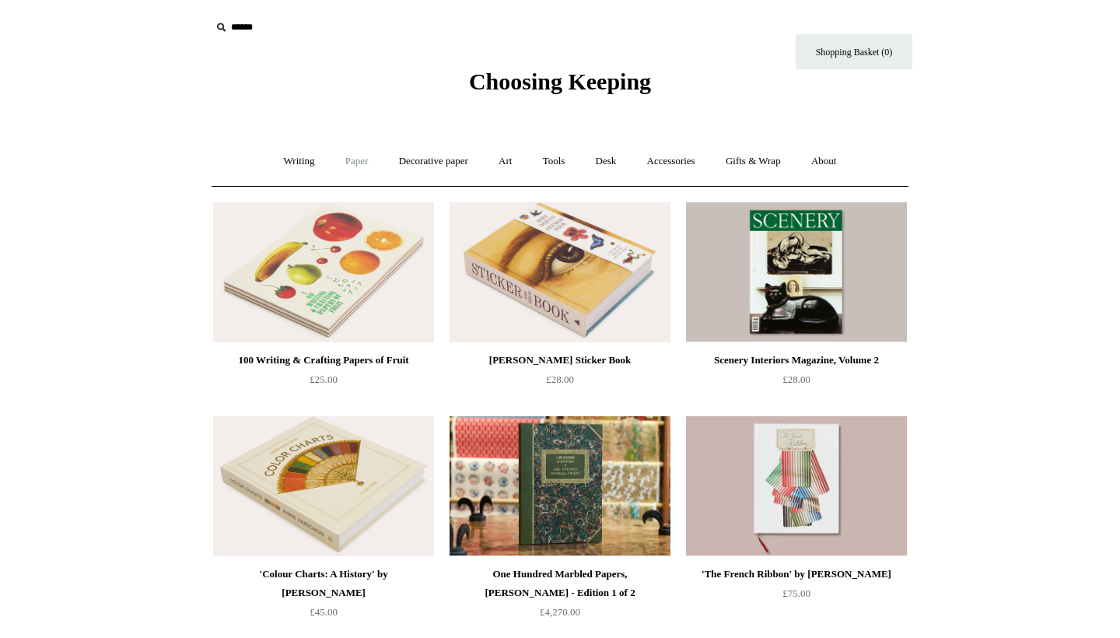
click at [347, 158] on link "Paper +" at bounding box center [356, 161] width 51 height 41
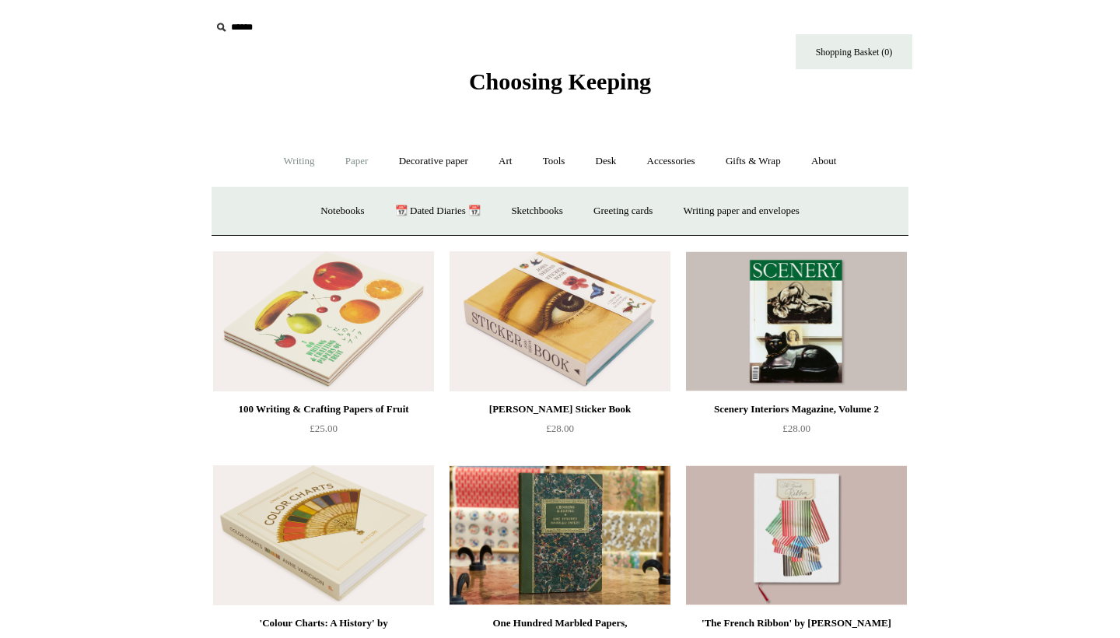
click at [292, 165] on link "Writing +" at bounding box center [299, 161] width 59 height 41
click at [741, 115] on body "Menu Choosing Keeping * Shipping Information Shopping Basket (0) * ⤺ -" at bounding box center [560, 465] width 778 height 930
click at [550, 159] on link "Tools +" at bounding box center [554, 161] width 51 height 41
click at [460, 200] on link "Scissors" at bounding box center [470, 211] width 61 height 41
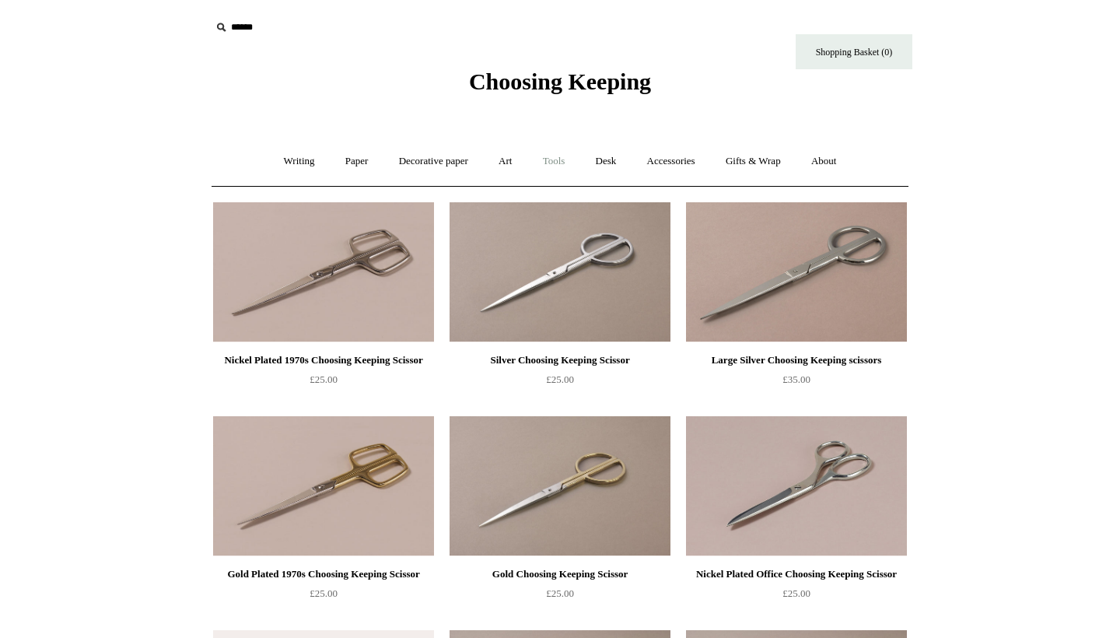
click at [563, 163] on link "Tools +" at bounding box center [554, 161] width 51 height 41
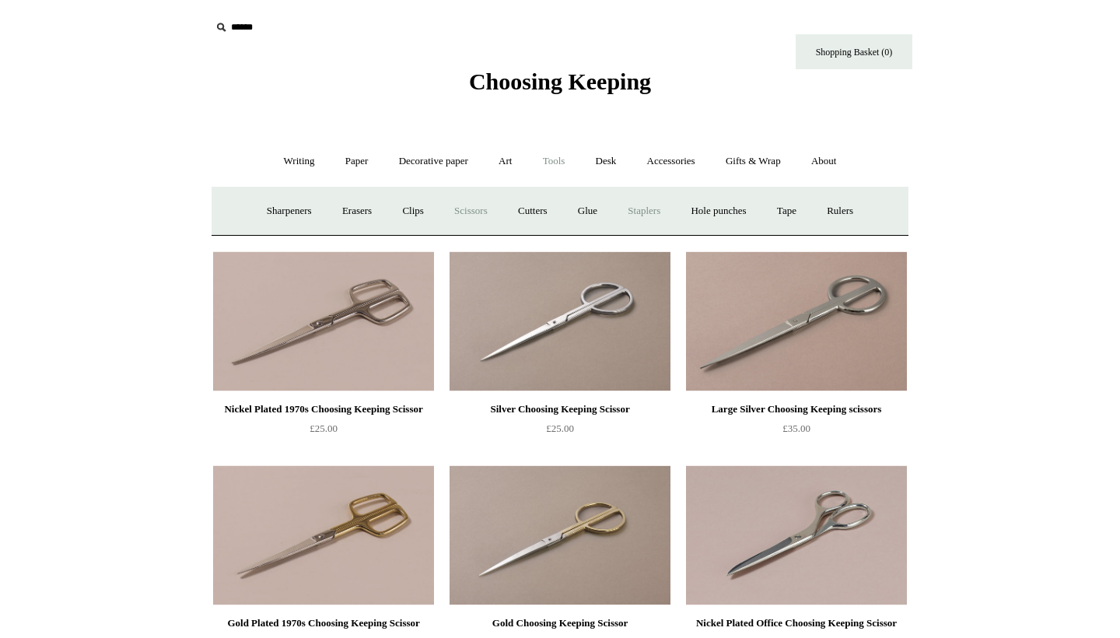
click at [647, 209] on link "Staplers +" at bounding box center [644, 211] width 61 height 41
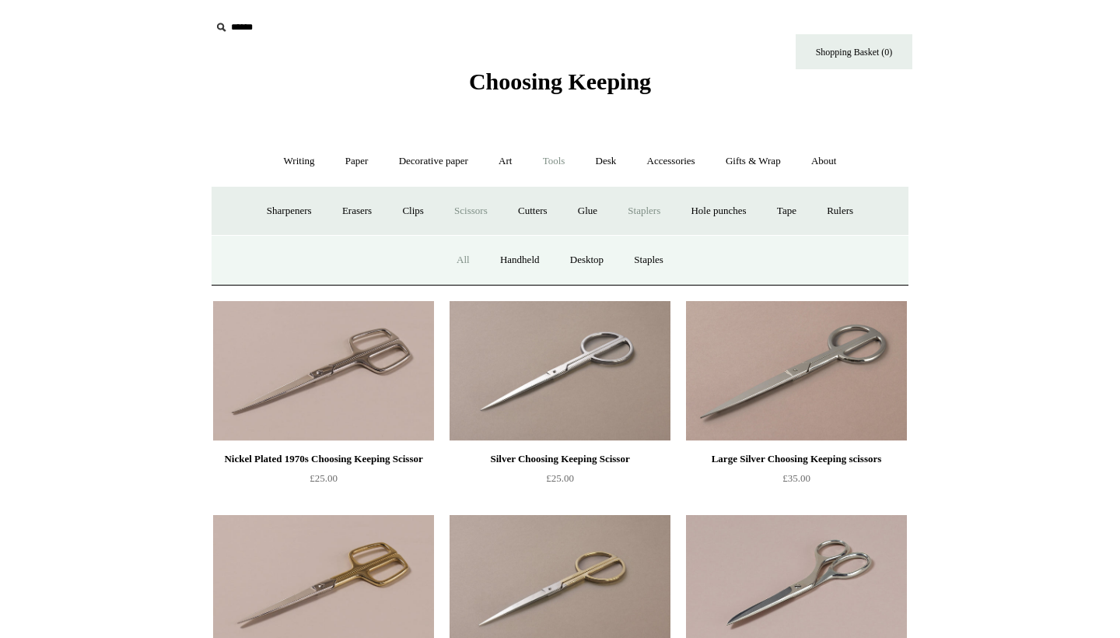
click at [456, 257] on link "All" at bounding box center [463, 260] width 41 height 41
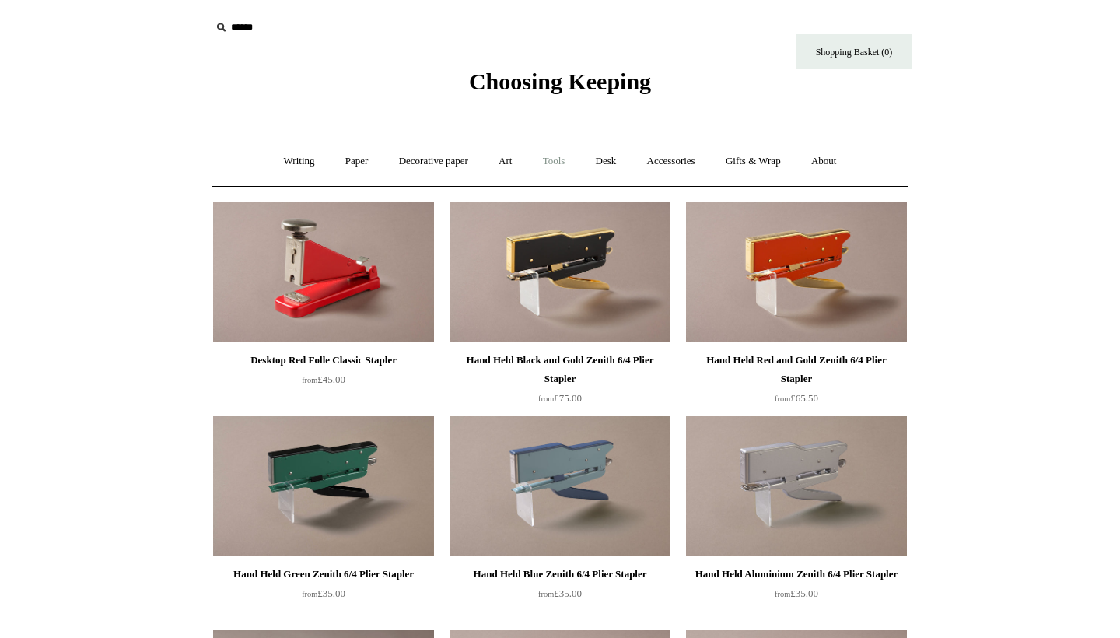
click at [560, 159] on link "Tools +" at bounding box center [554, 161] width 51 height 41
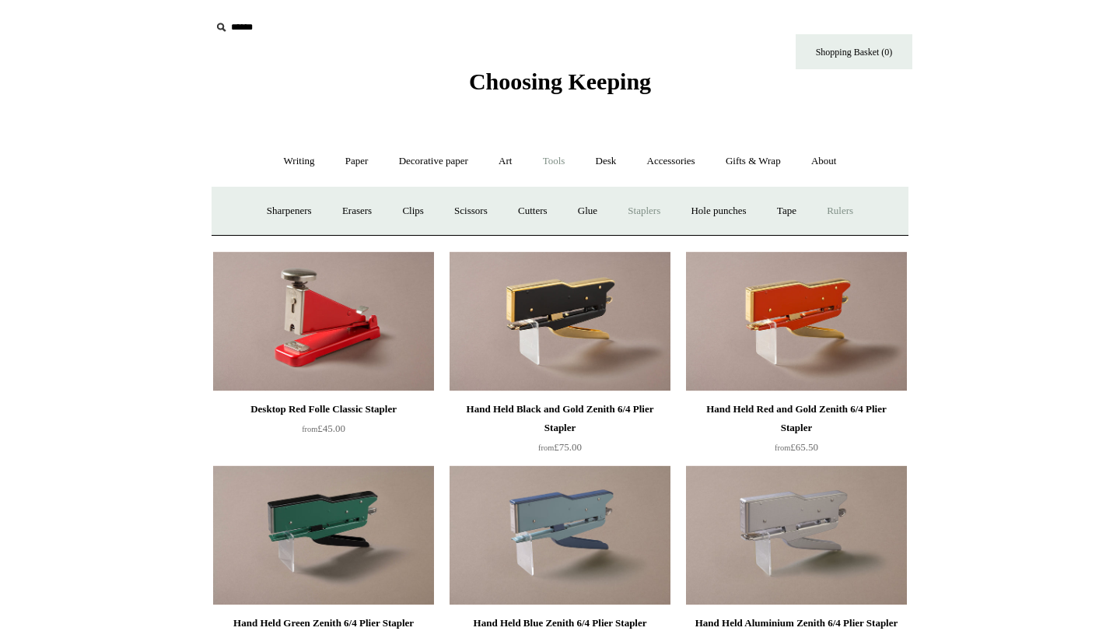
click at [860, 208] on link "Rulers" at bounding box center [840, 211] width 54 height 41
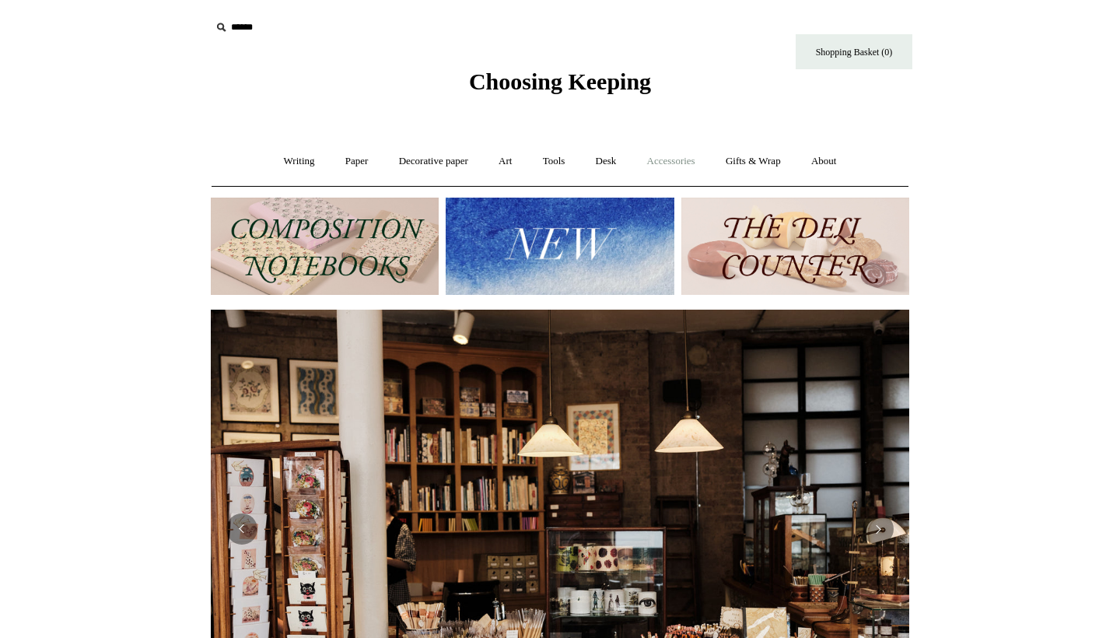
click at [692, 163] on link "Accessories +" at bounding box center [671, 161] width 76 height 41
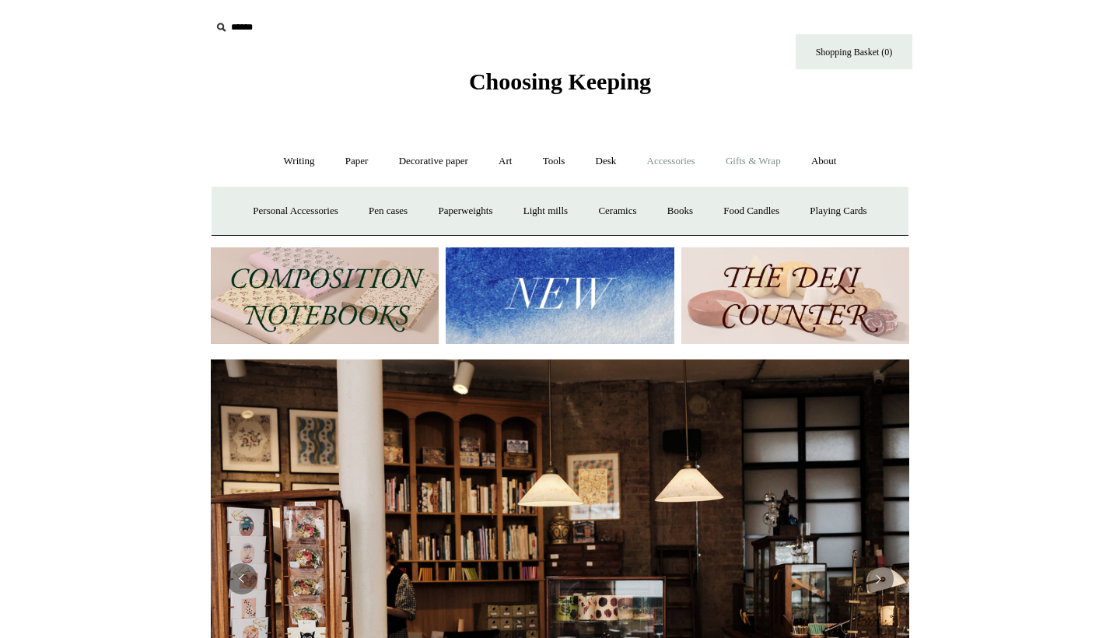
click at [753, 163] on link "Gifts & Wrap +" at bounding box center [753, 161] width 83 height 41
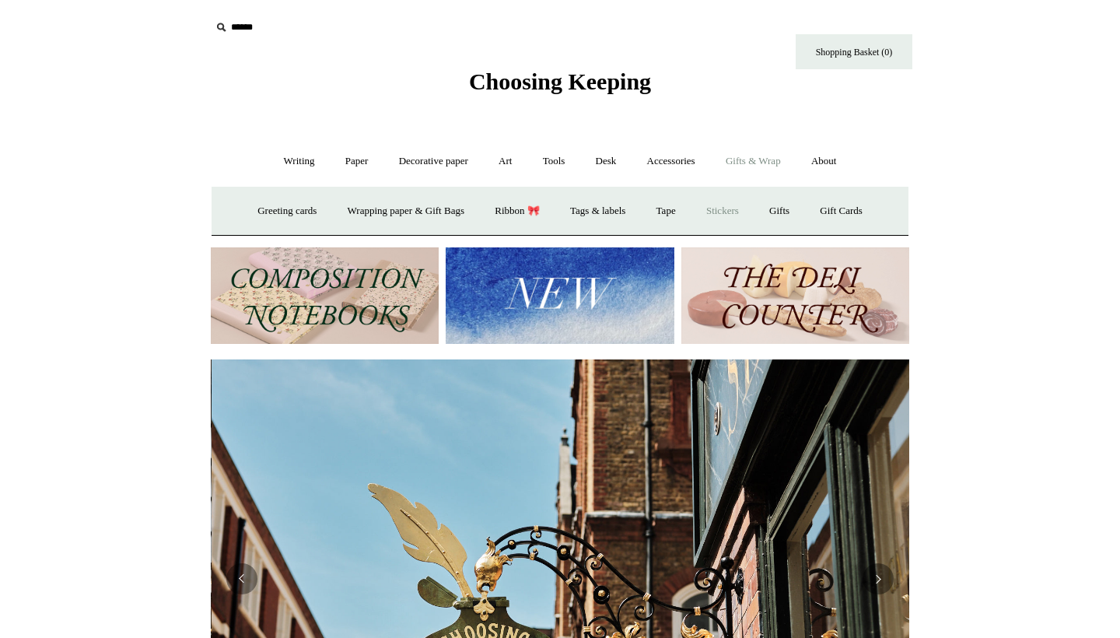
scroll to position [0, 699]
click at [739, 209] on link "Stickers" at bounding box center [722, 211] width 61 height 41
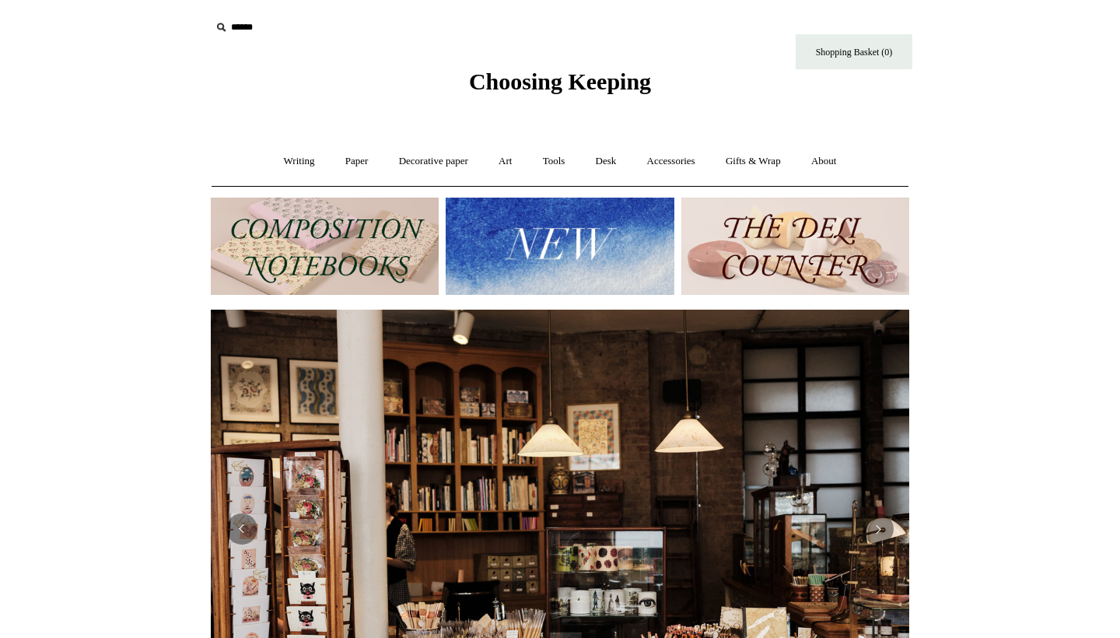
click at [721, 238] on img at bounding box center [795, 246] width 228 height 97
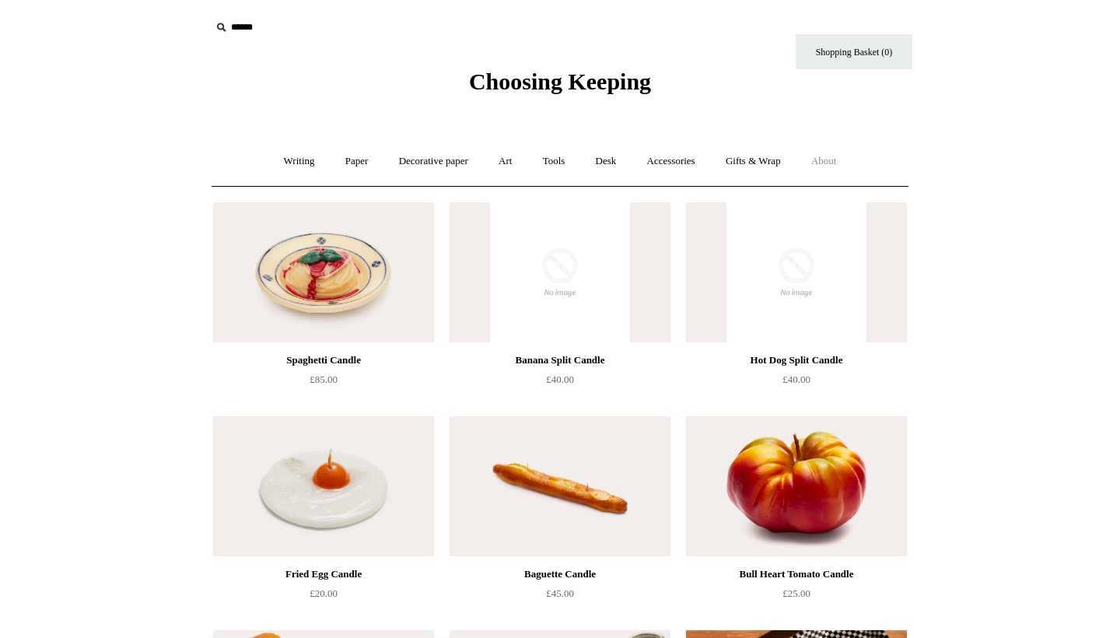
click at [832, 163] on link "About +" at bounding box center [824, 161] width 54 height 41
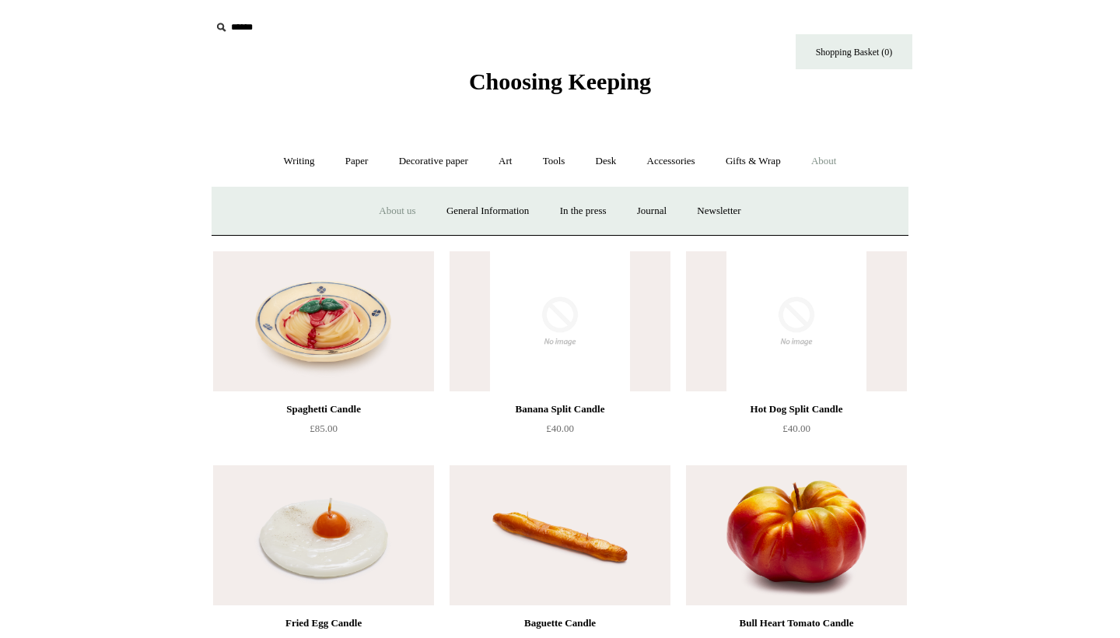
click at [377, 209] on link "About us" at bounding box center [397, 211] width 65 height 41
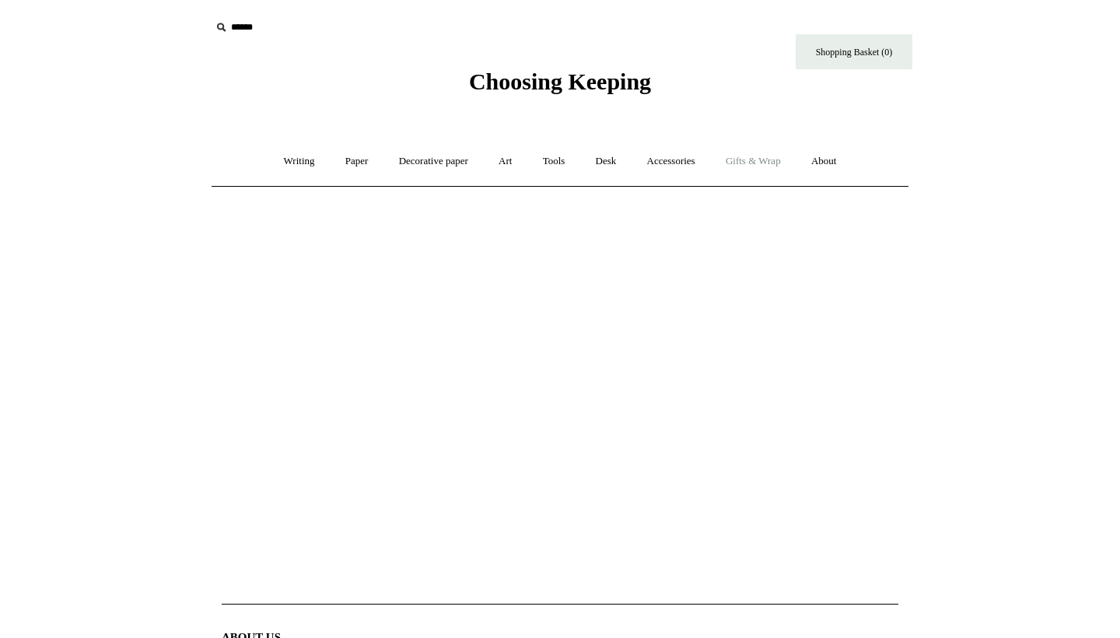
click at [757, 155] on link "Gifts & Wrap +" at bounding box center [753, 161] width 83 height 41
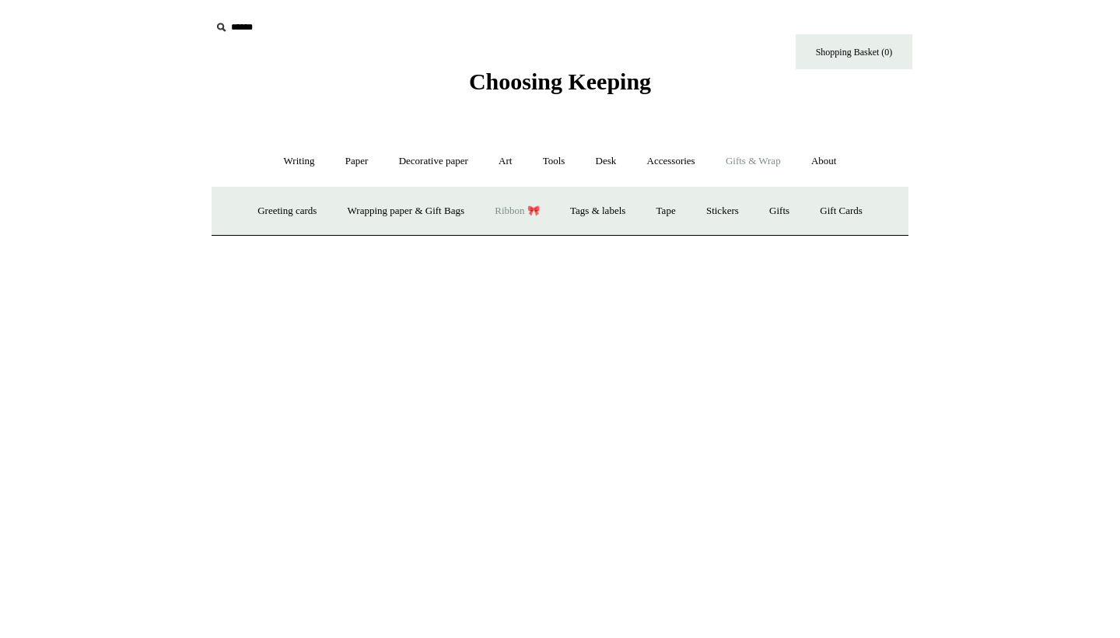
click at [517, 206] on link "Ribbon 🎀" at bounding box center [517, 211] width 73 height 41
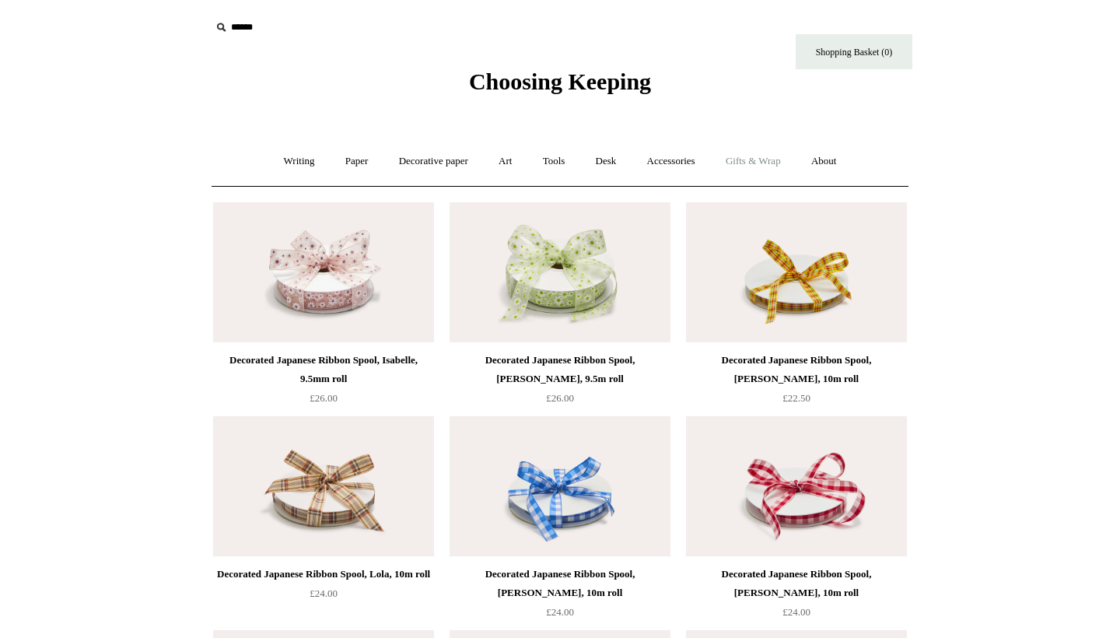
click at [756, 166] on link "Gifts & Wrap +" at bounding box center [753, 161] width 83 height 41
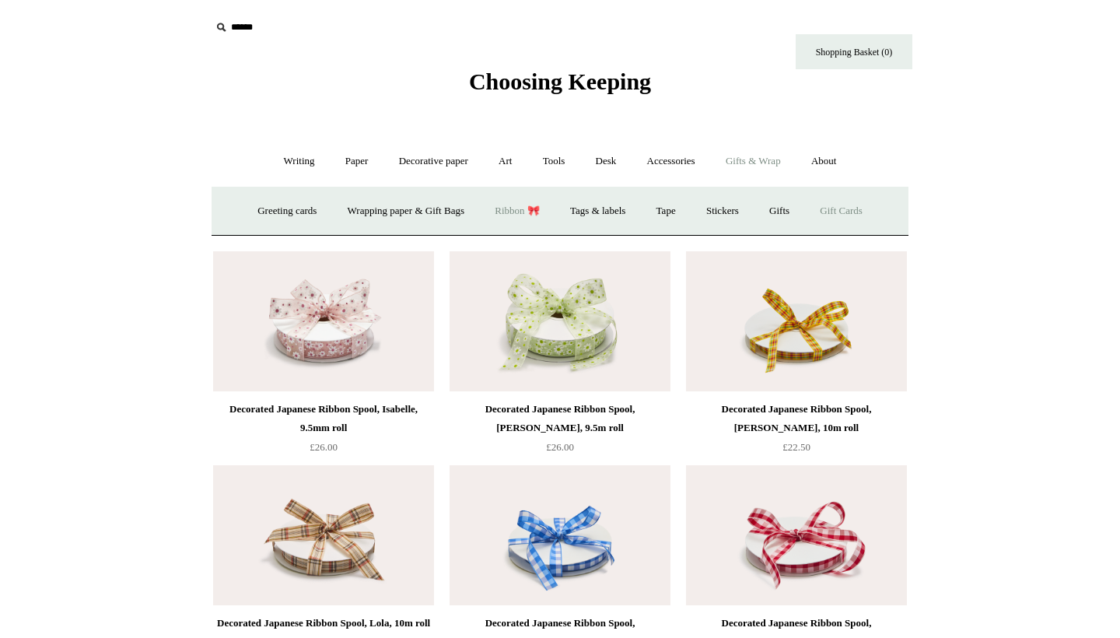
click at [833, 208] on link "Gift Cards" at bounding box center [841, 211] width 71 height 41
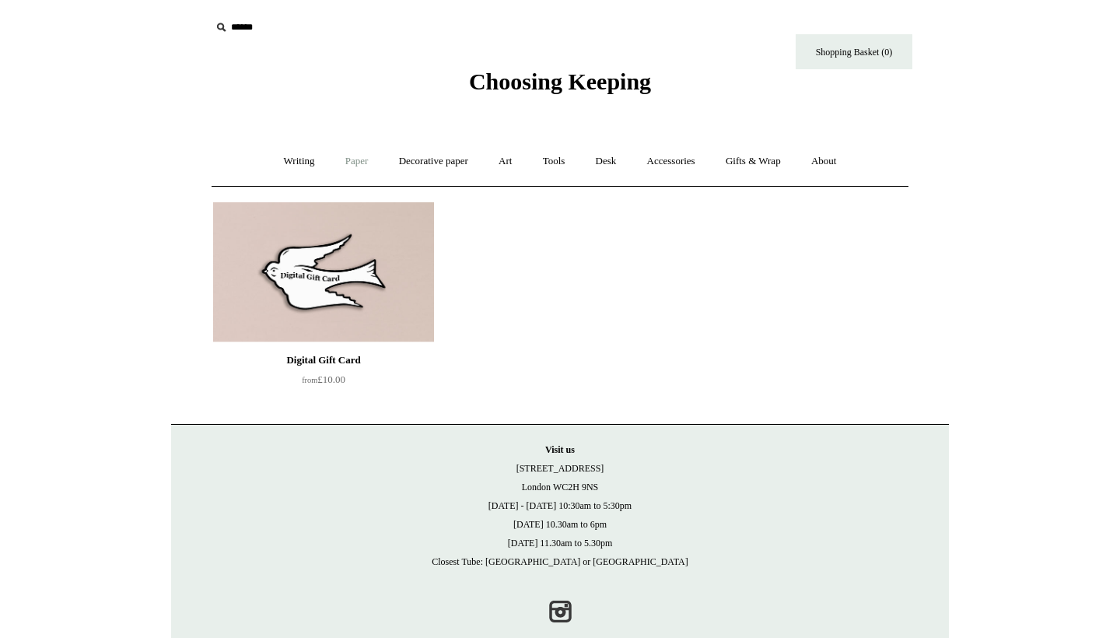
click at [348, 165] on link "Paper +" at bounding box center [356, 161] width 51 height 41
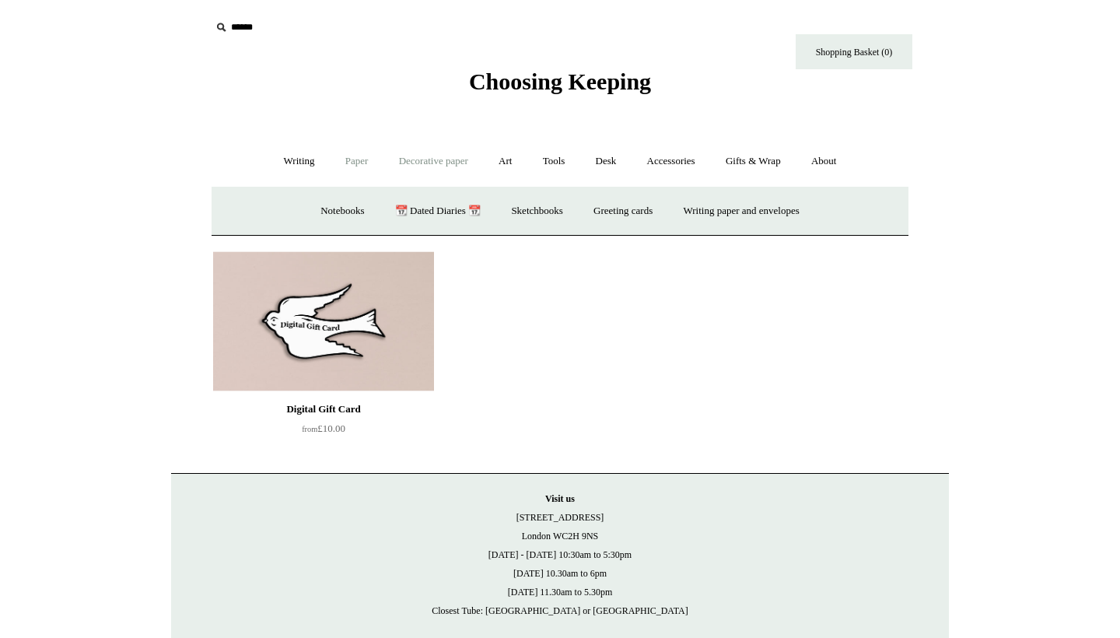
click at [431, 162] on link "Decorative paper +" at bounding box center [433, 161] width 97 height 41
click at [494, 208] on link "Marbled" at bounding box center [505, 211] width 62 height 41
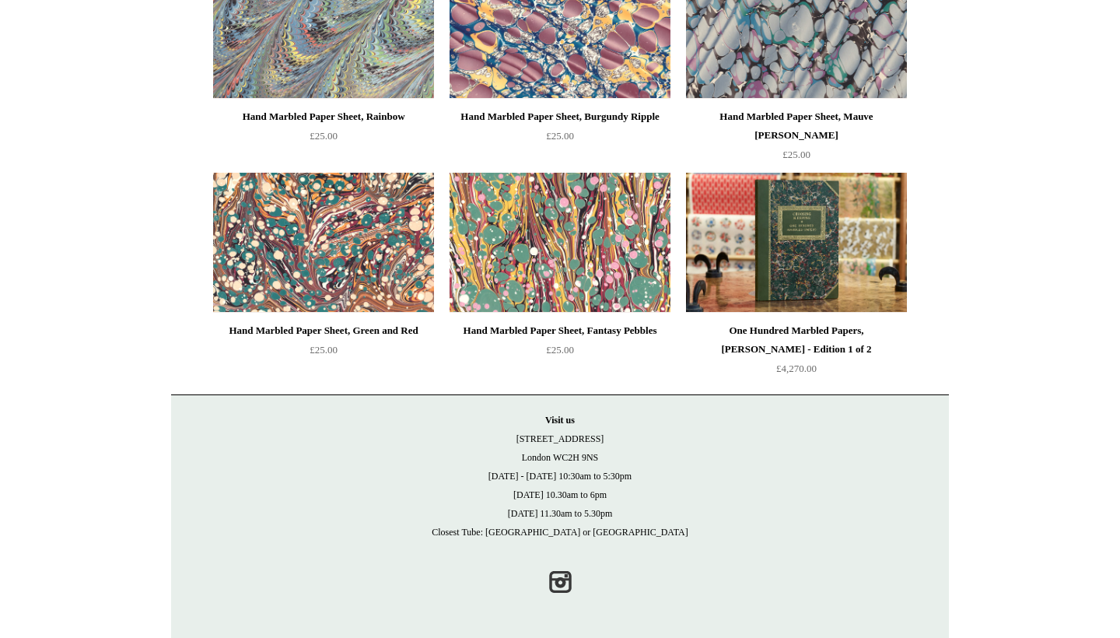
scroll to position [243, 0]
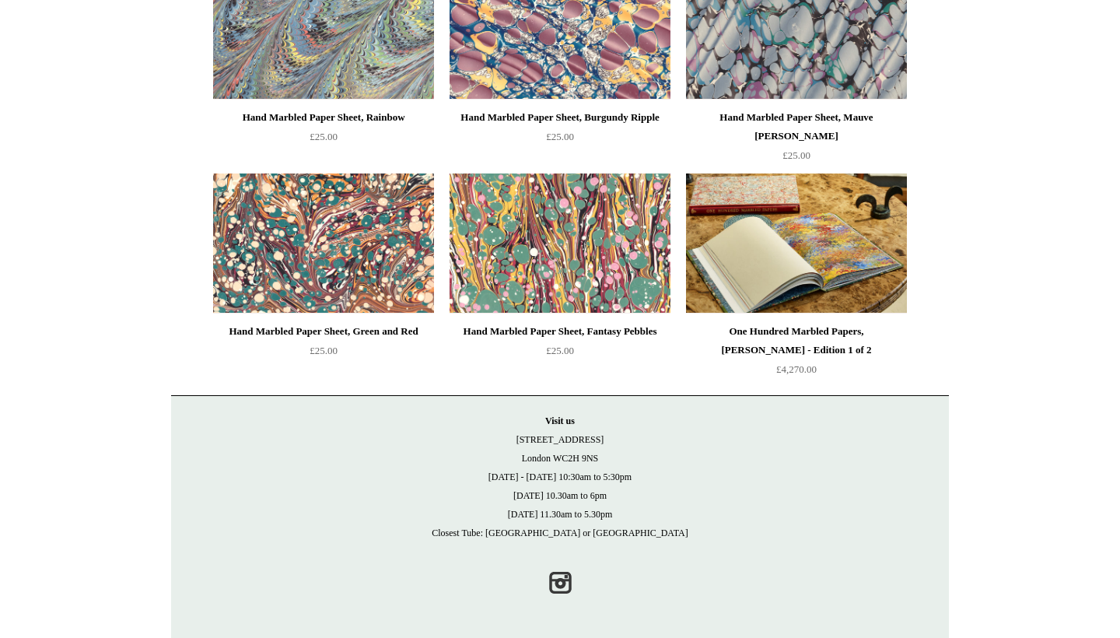
click at [791, 288] on img at bounding box center [796, 243] width 221 height 140
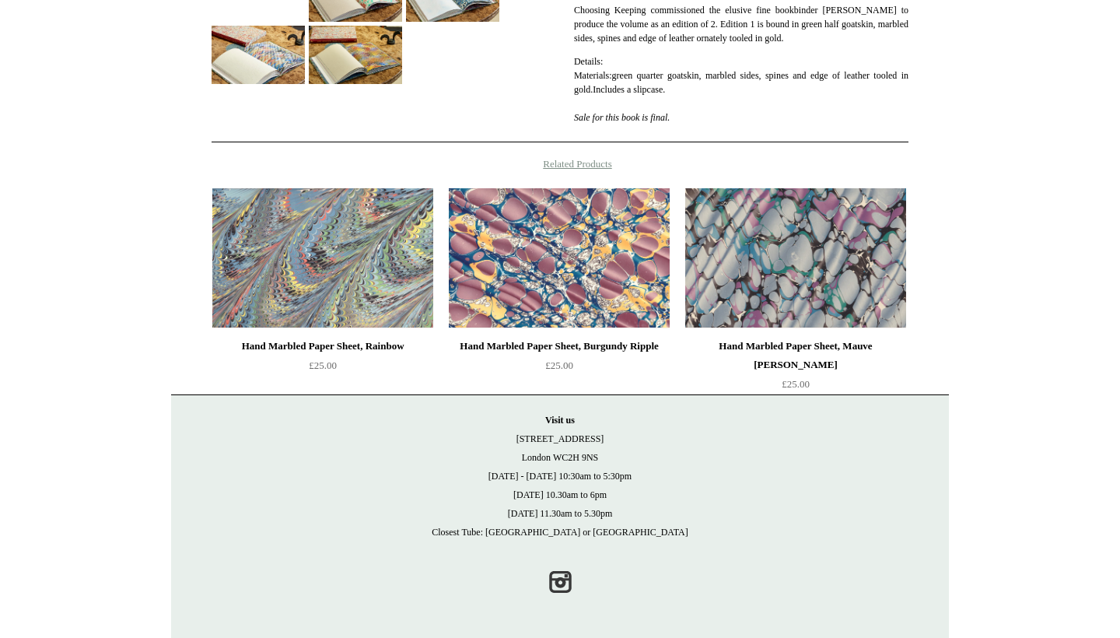
scroll to position [560, 0]
